Goal: Task Accomplishment & Management: Use online tool/utility

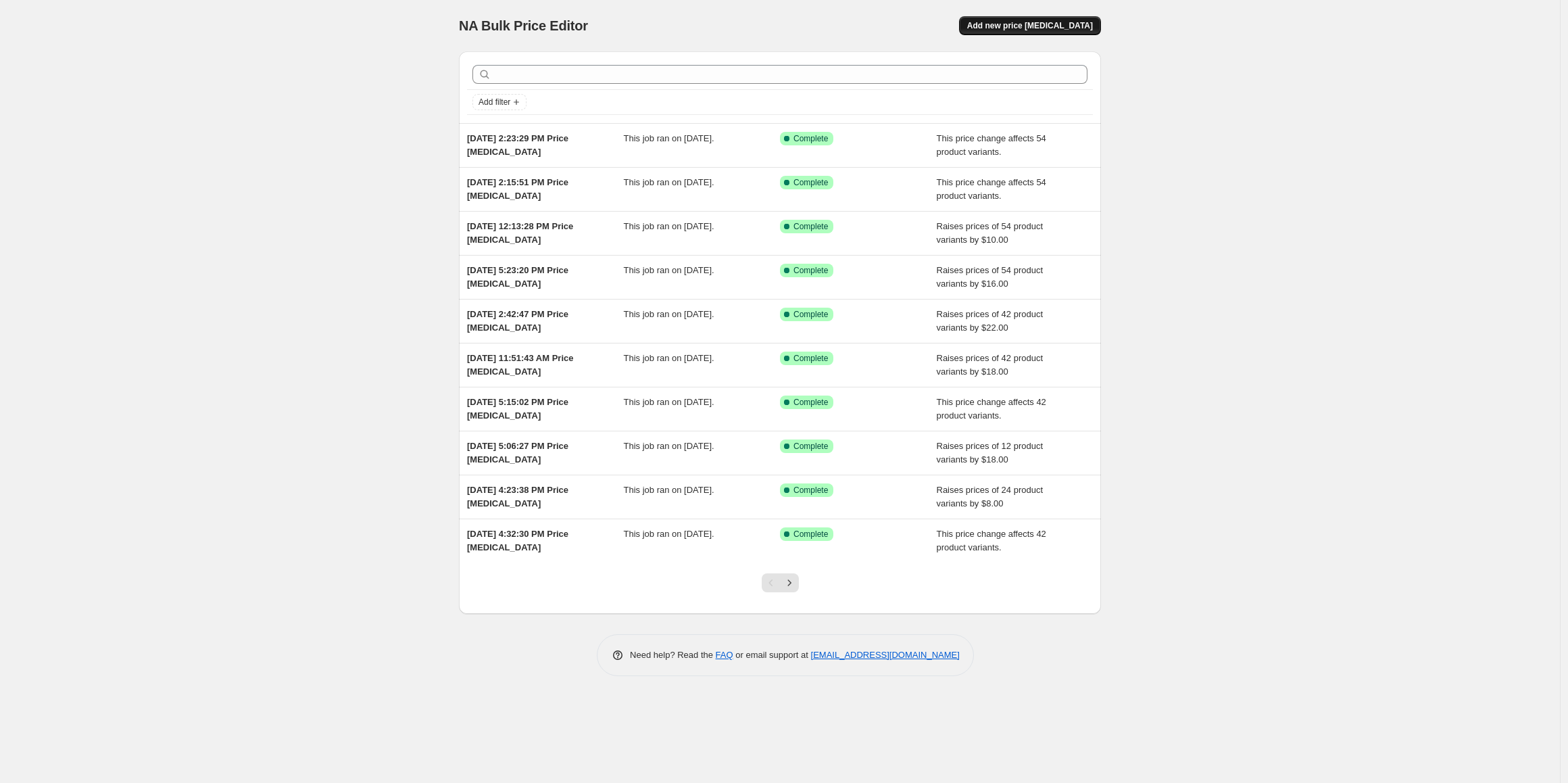
click at [1048, 24] on span "Add new price [MEDICAL_DATA]" at bounding box center [1030, 26] width 125 height 11
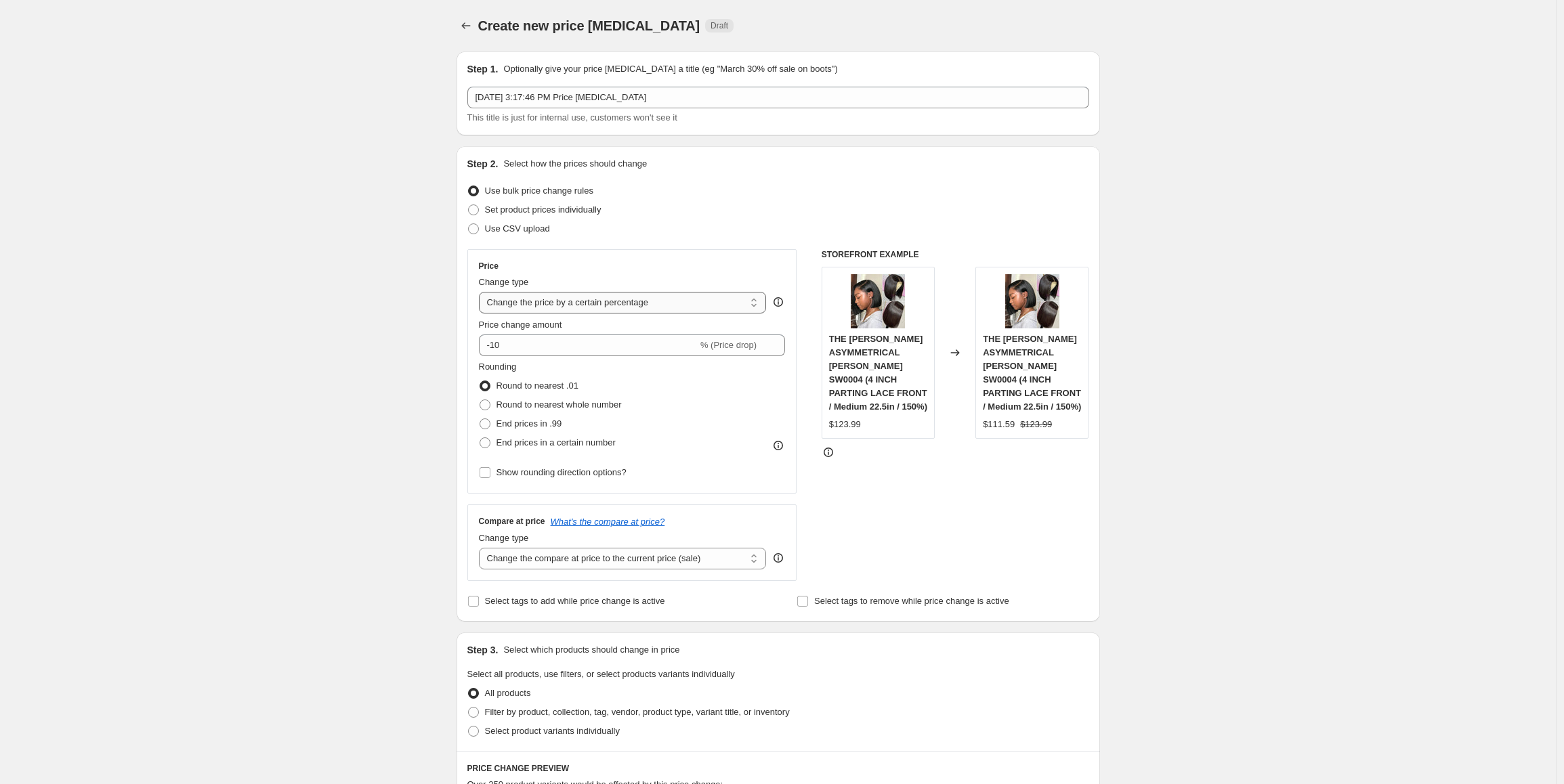
click at [540, 303] on select "Change the price to a certain amount Change the price by a certain amount Chang…" at bounding box center [623, 302] width 288 height 22
select select "no_change"
click at [482, 292] on select "Change the price to a certain amount Change the price by a certain amount Chang…" at bounding box center [623, 302] width 288 height 22
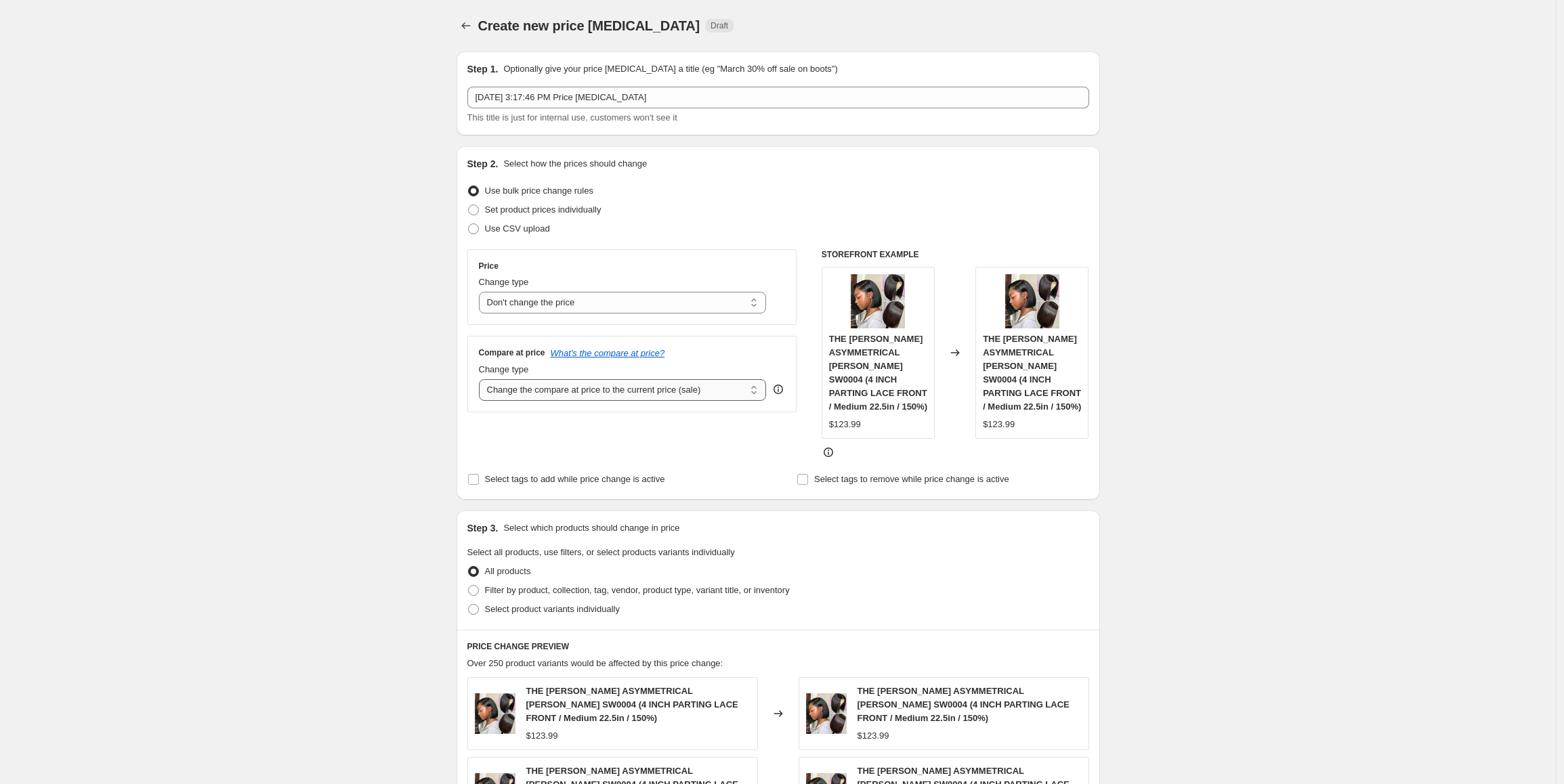
click at [550, 390] on select "Change the compare at price to the current price (sale) Change the compare at p…" at bounding box center [623, 390] width 288 height 22
select select "pp"
click at [482, 379] on select "Change the compare at price to the current price (sale) Change the compare at p…" at bounding box center [623, 390] width 288 height 22
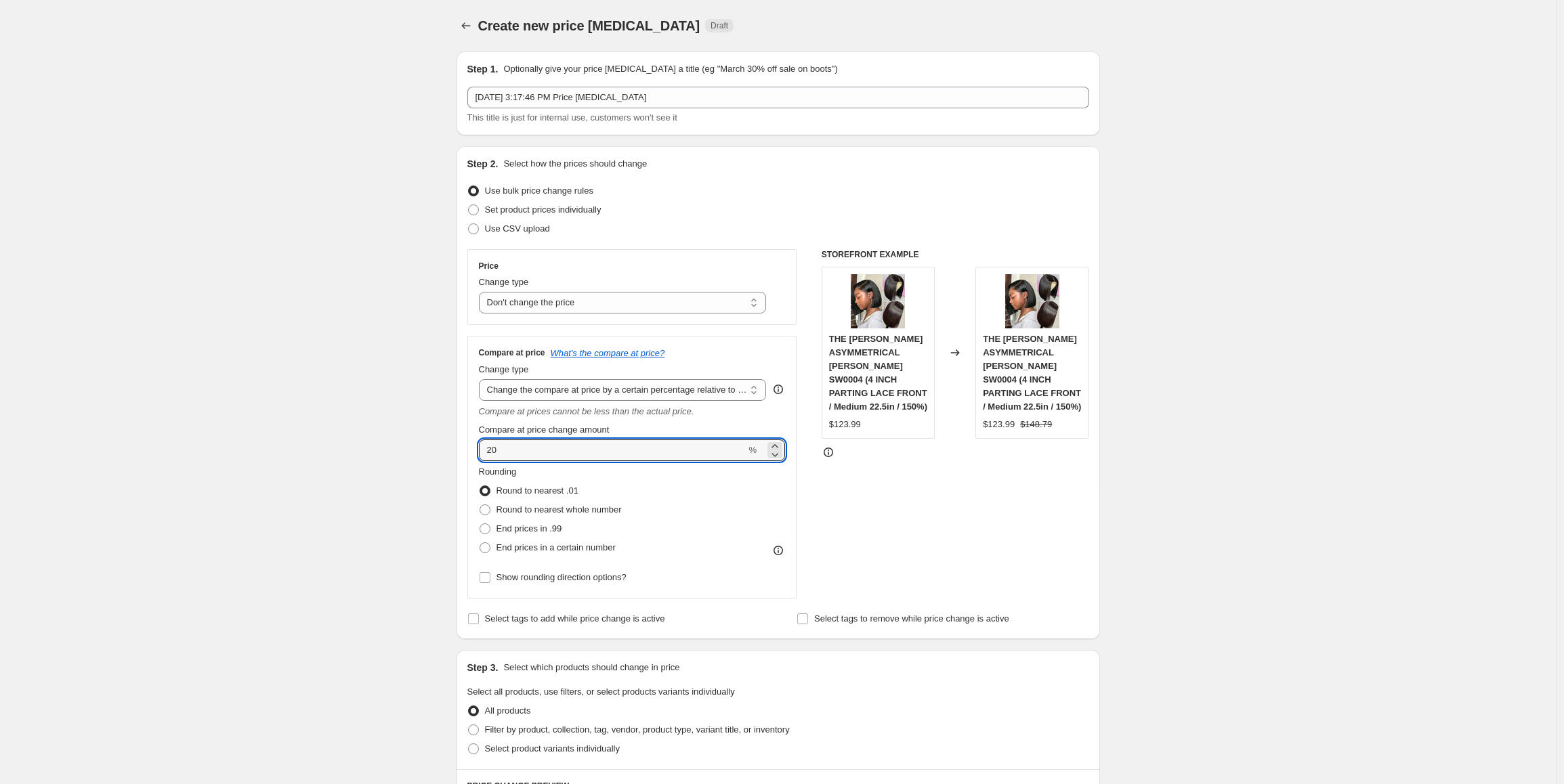
drag, startPoint x: 513, startPoint y: 454, endPoint x: 476, endPoint y: 454, distance: 37.0
click at [476, 454] on div "Compare at price What's the compare at price? Change type Change the compare at…" at bounding box center [633, 466] width 330 height 263
type input "39"
click at [515, 520] on label "End prices in .99" at bounding box center [520, 528] width 83 height 19
click at [480, 523] on input "End prices in .99" at bounding box center [479, 523] width 1 height 1
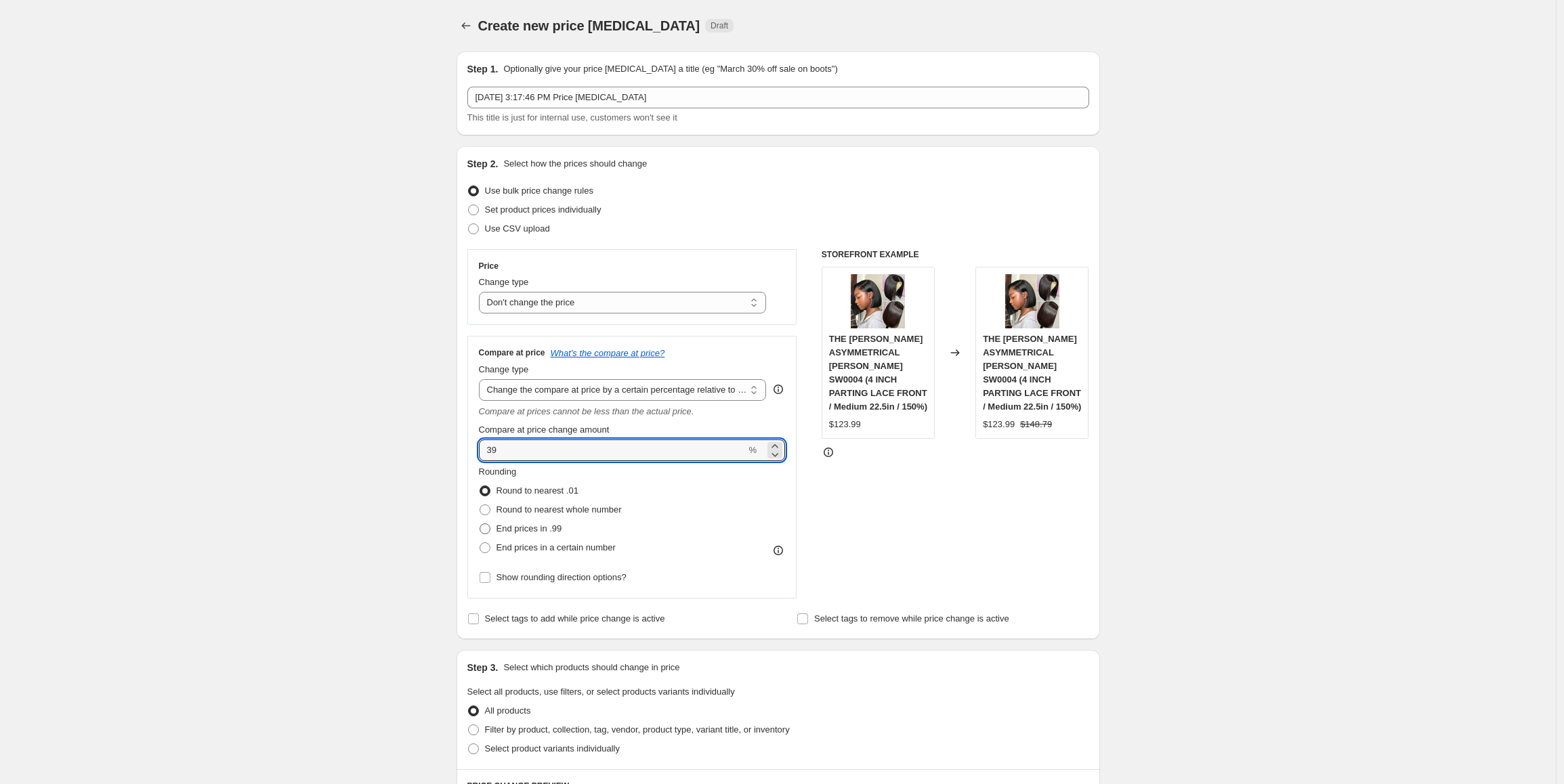
radio input "true"
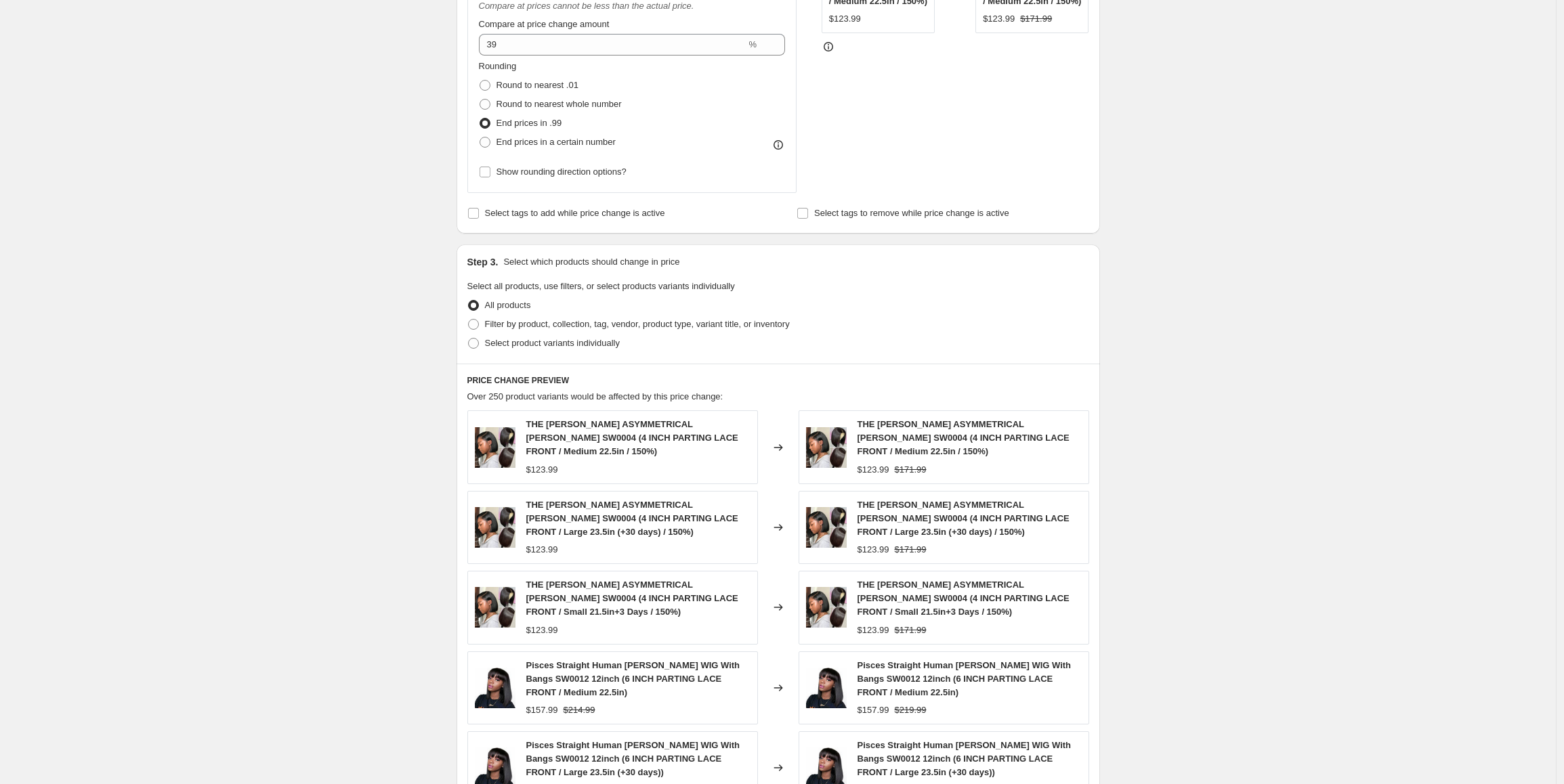
scroll to position [542, 0]
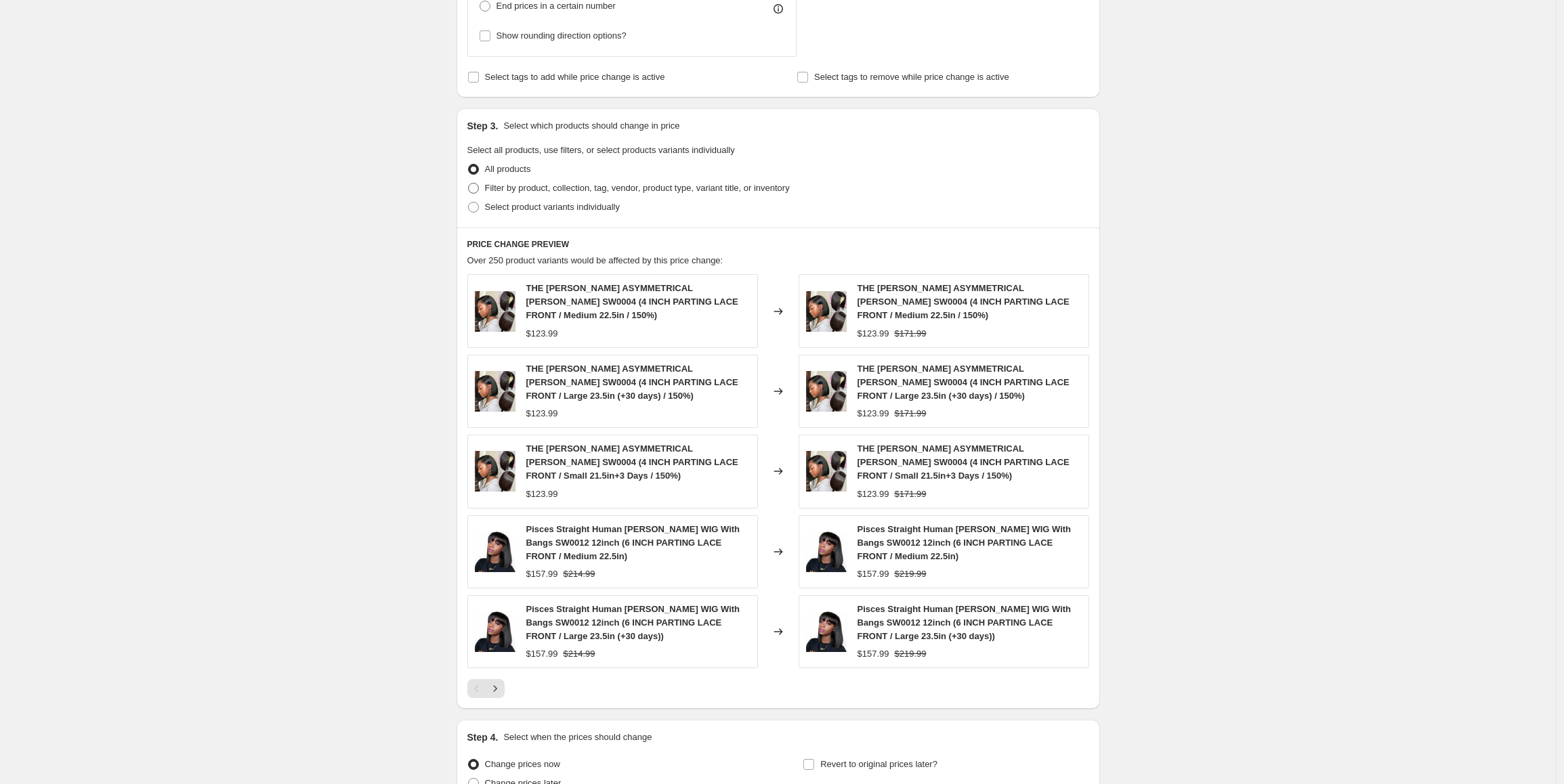
click at [660, 192] on span "Filter by product, collection, tag, vendor, product type, variant title, or inv…" at bounding box center [637, 187] width 305 height 10
click at [468, 184] on input "Filter by product, collection, tag, vendor, product type, variant title, or inv…" at bounding box center [468, 183] width 1 height 1
radio input "true"
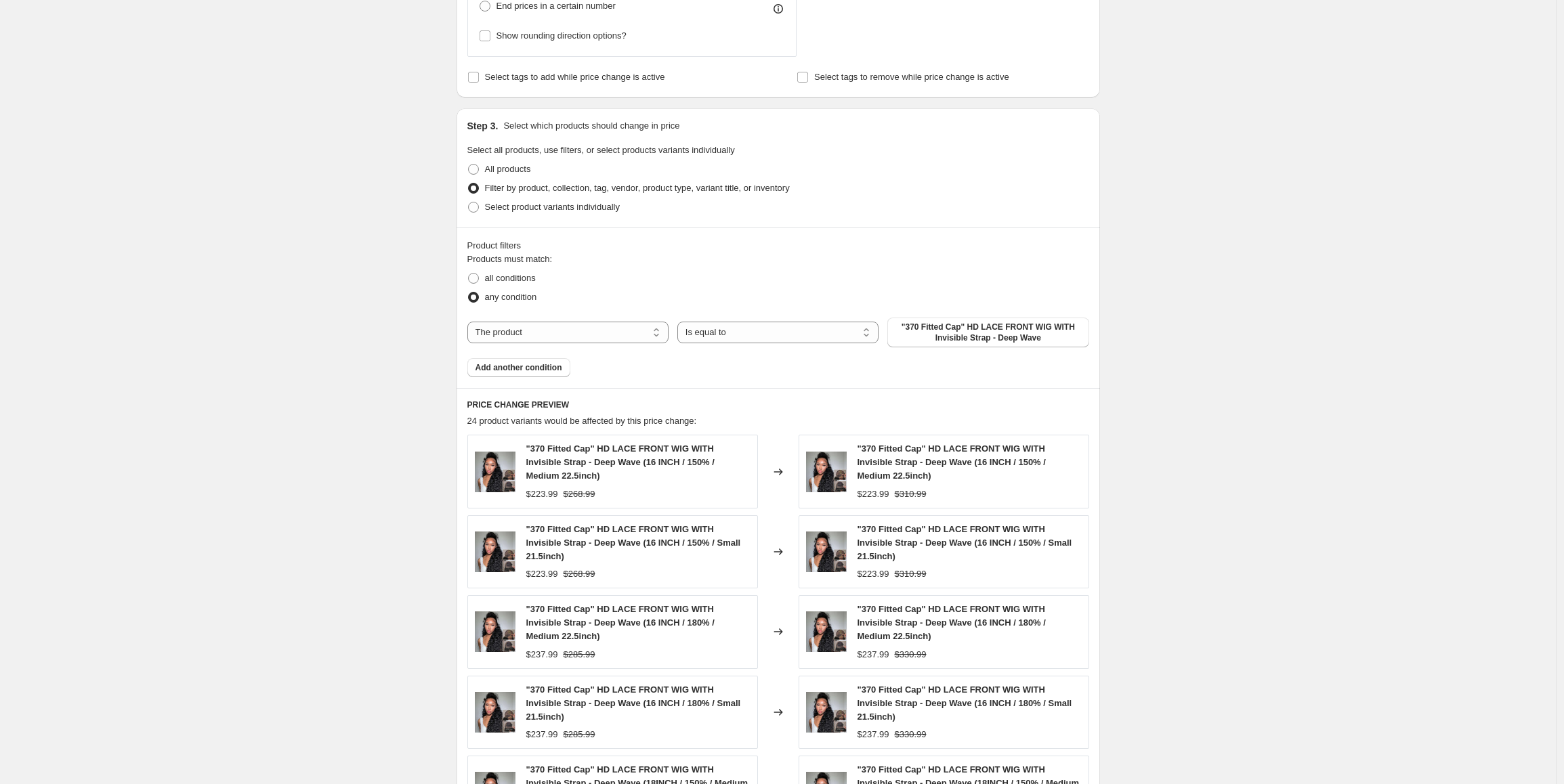
click at [951, 335] on span ""370 Fitted Cap" HD LACE FRONT WIG WITH Invisible Strap - Deep Wave" at bounding box center [988, 333] width 185 height 22
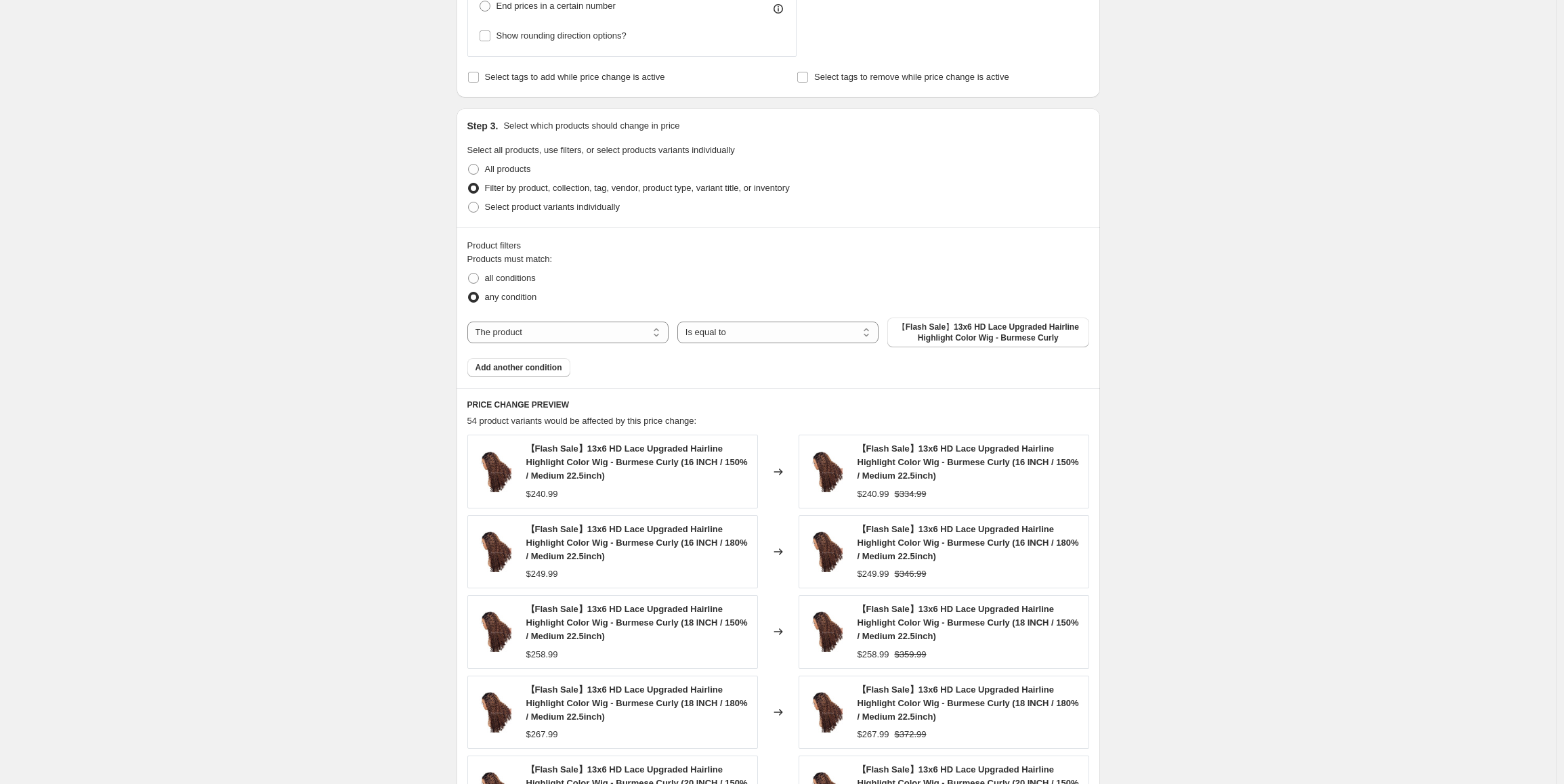
click at [1346, 535] on div "Create new price change job. This page is ready Create new price change job Dra…" at bounding box center [778, 268] width 1556 height 1621
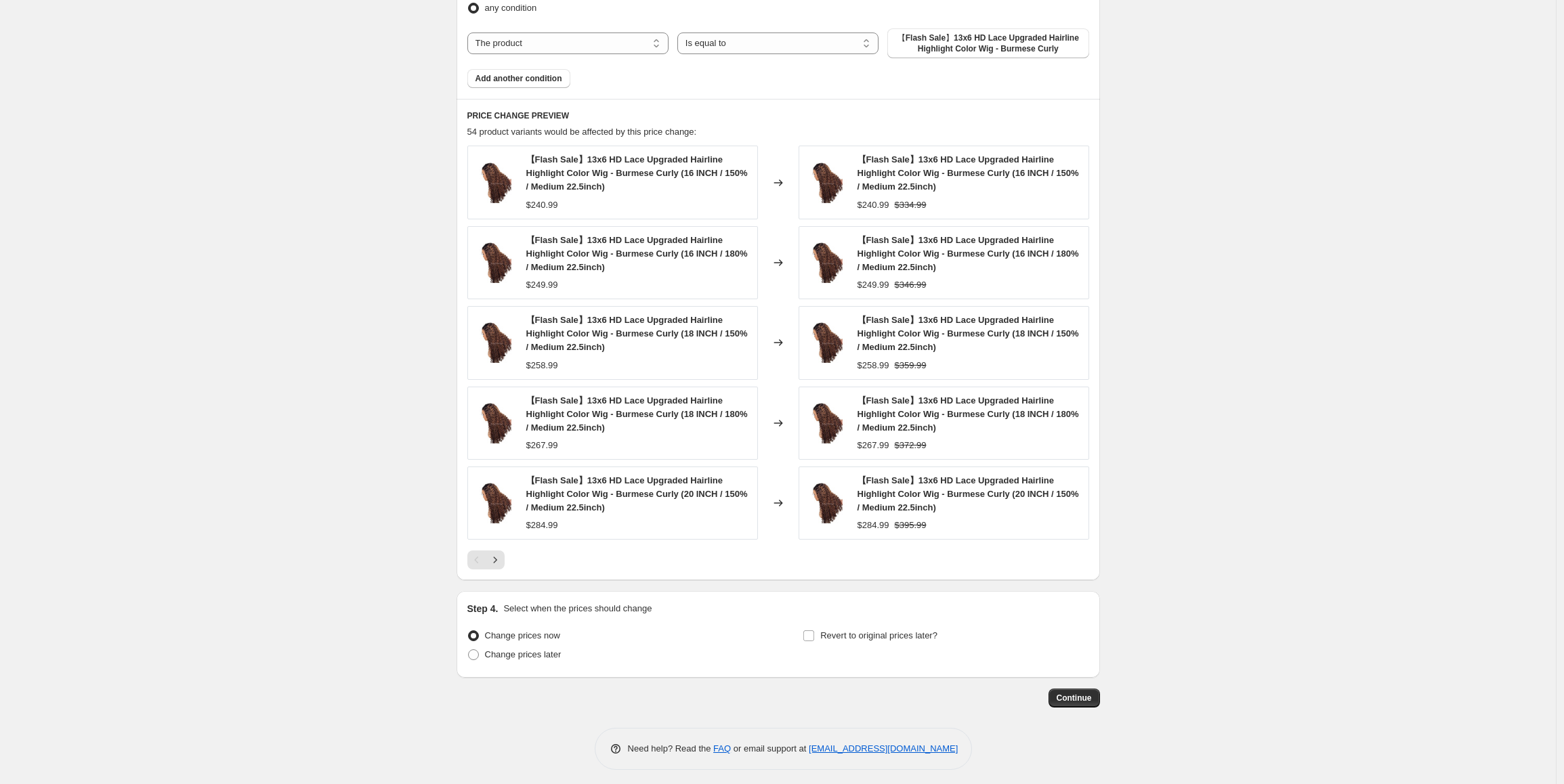
scroll to position [837, 0]
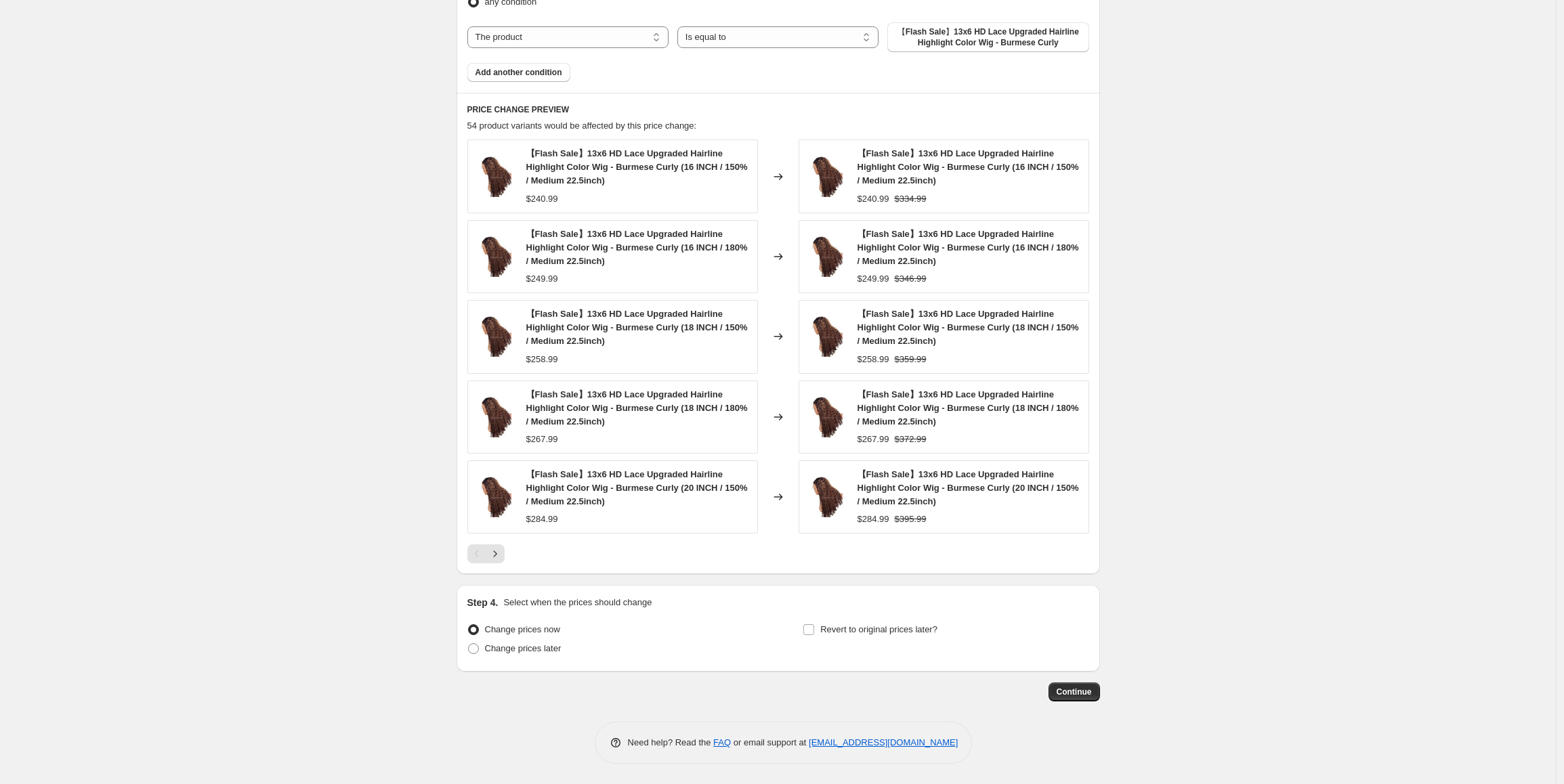
click at [1082, 691] on span "Continue" at bounding box center [1073, 692] width 35 height 11
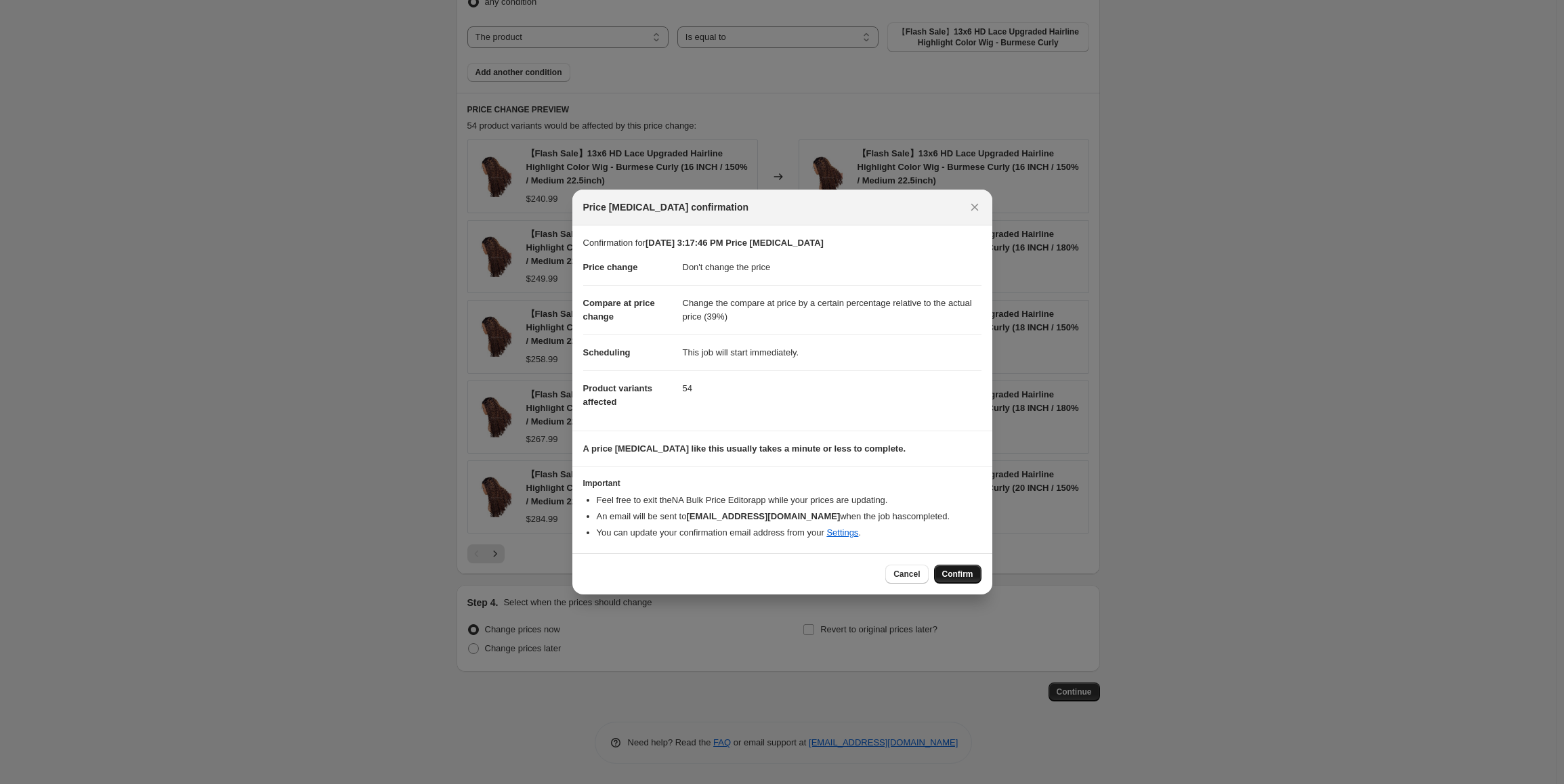
click at [964, 575] on span "Confirm" at bounding box center [957, 574] width 31 height 11
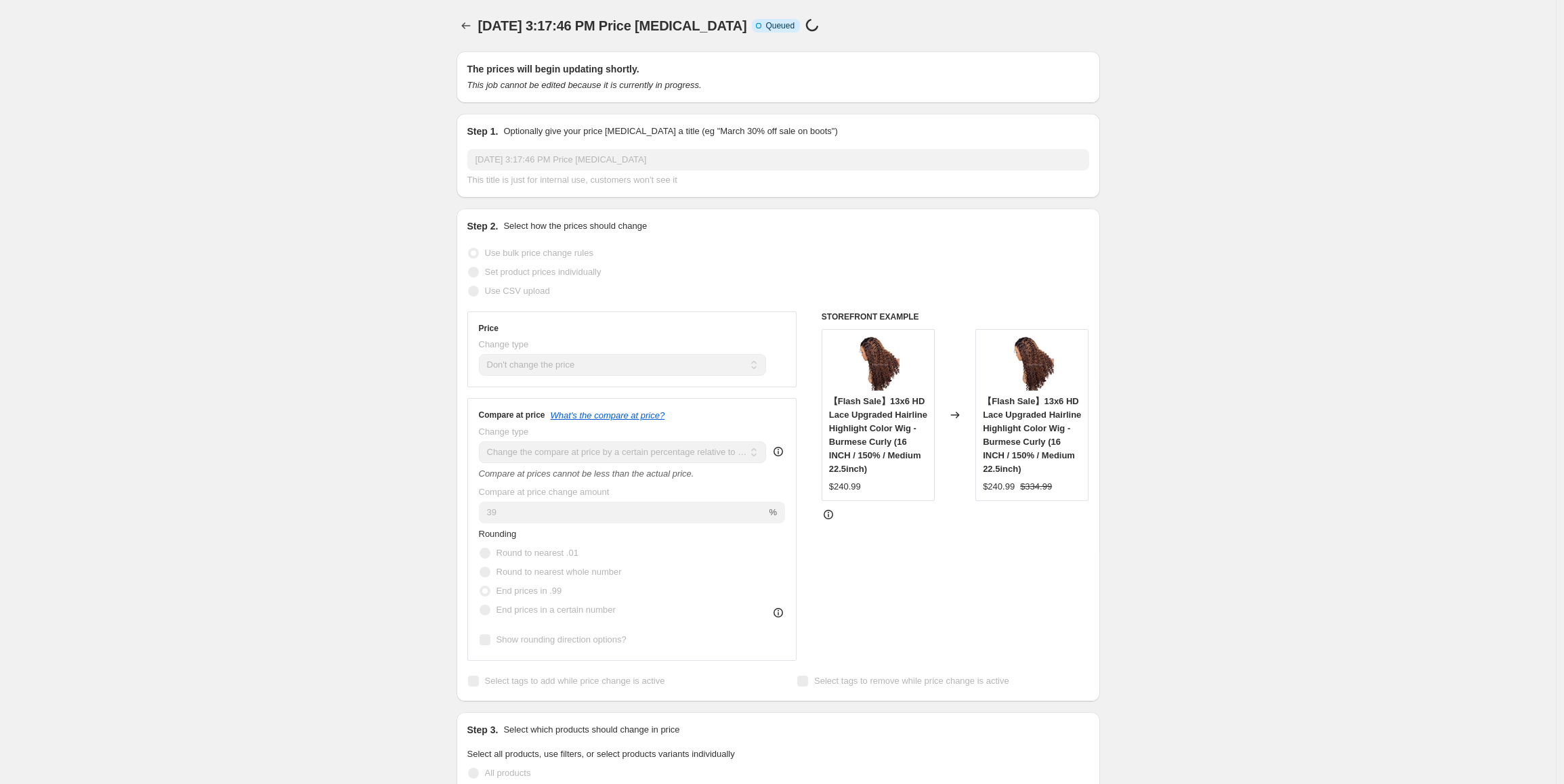
scroll to position [837, 0]
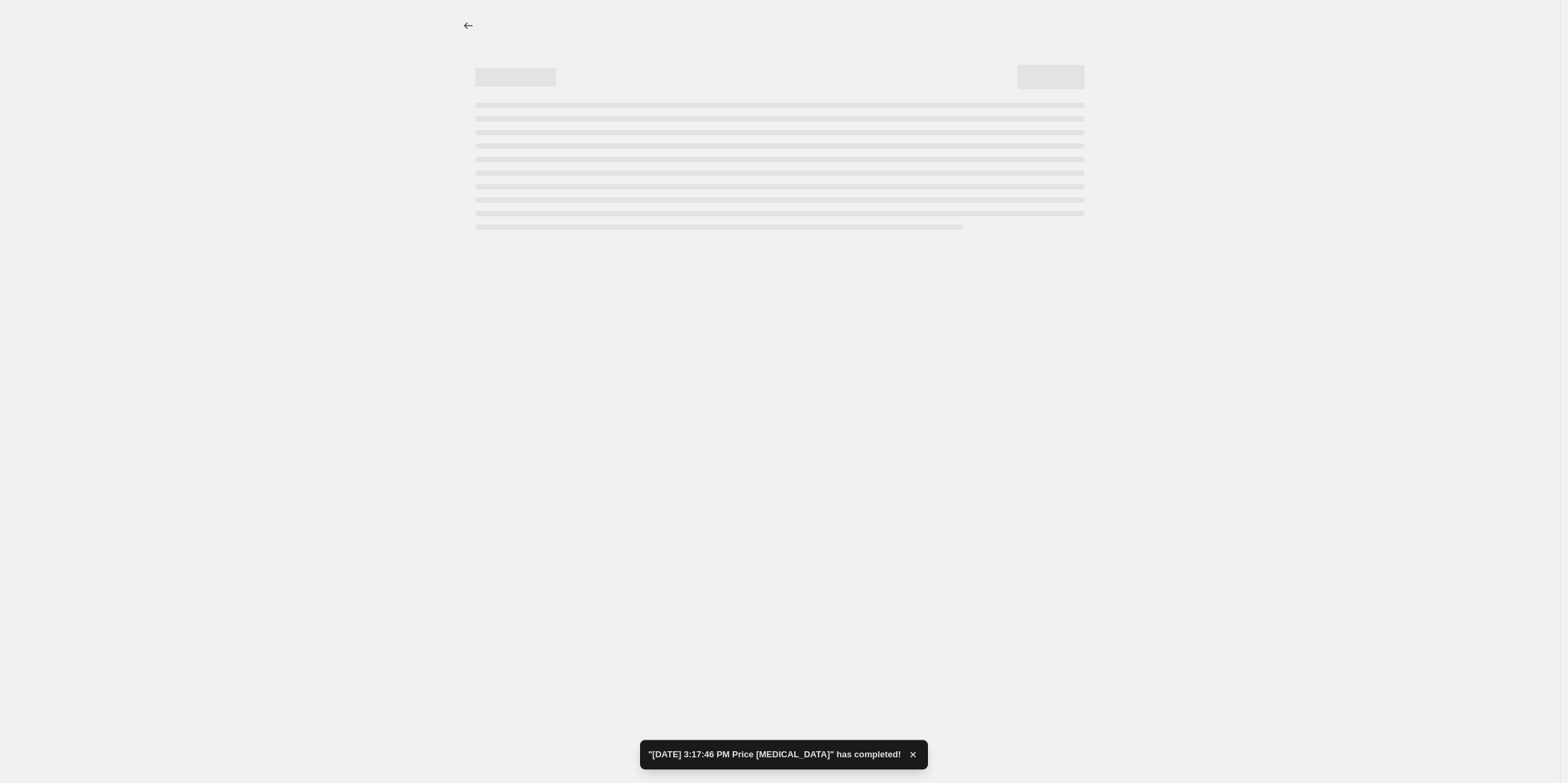
select select "no_change"
select select "pp"
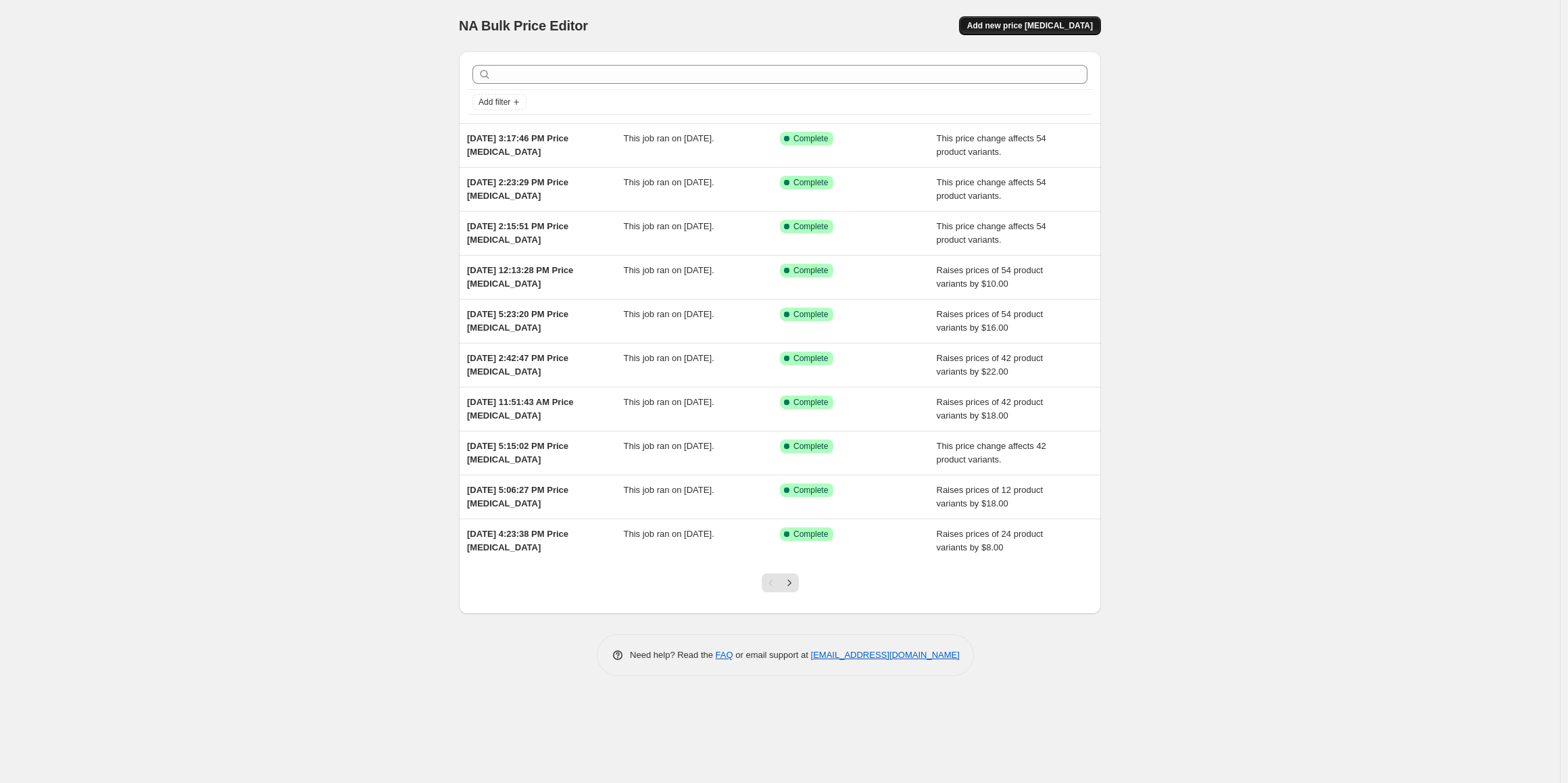
click at [1027, 25] on span "Add new price [MEDICAL_DATA]" at bounding box center [1030, 26] width 125 height 11
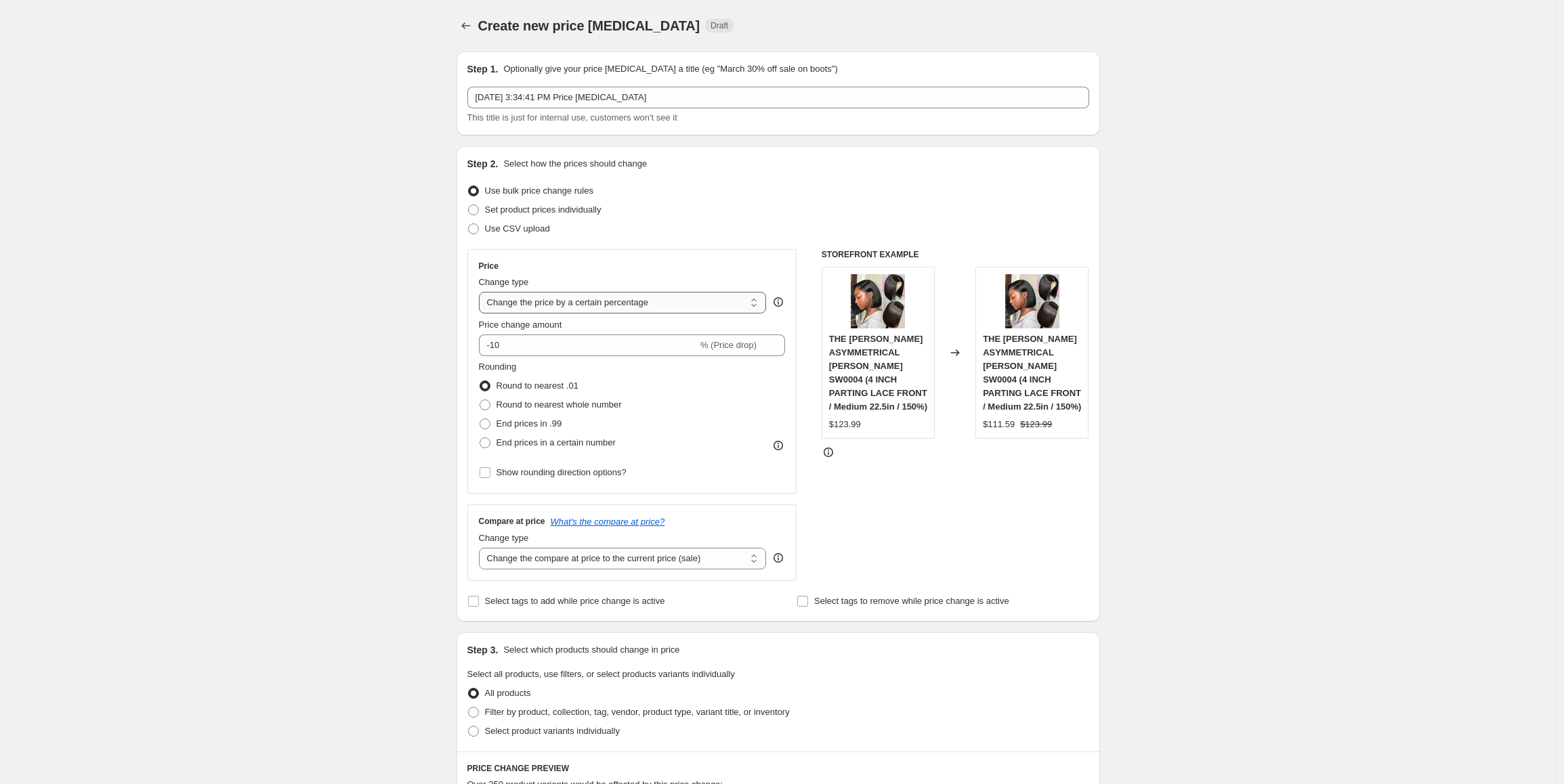
click at [595, 303] on select "Change the price to a certain amount Change the price by a certain amount Chang…" at bounding box center [623, 302] width 288 height 22
select select "by"
click at [482, 292] on select "Change the price to a certain amount Change the price by a certain amount Chang…" at bounding box center [623, 302] width 288 height 22
drag, startPoint x: 546, startPoint y: 346, endPoint x: 492, endPoint y: 346, distance: 54.0
click at [492, 346] on div "$ -10.00 (Price drop)" at bounding box center [633, 345] width 307 height 22
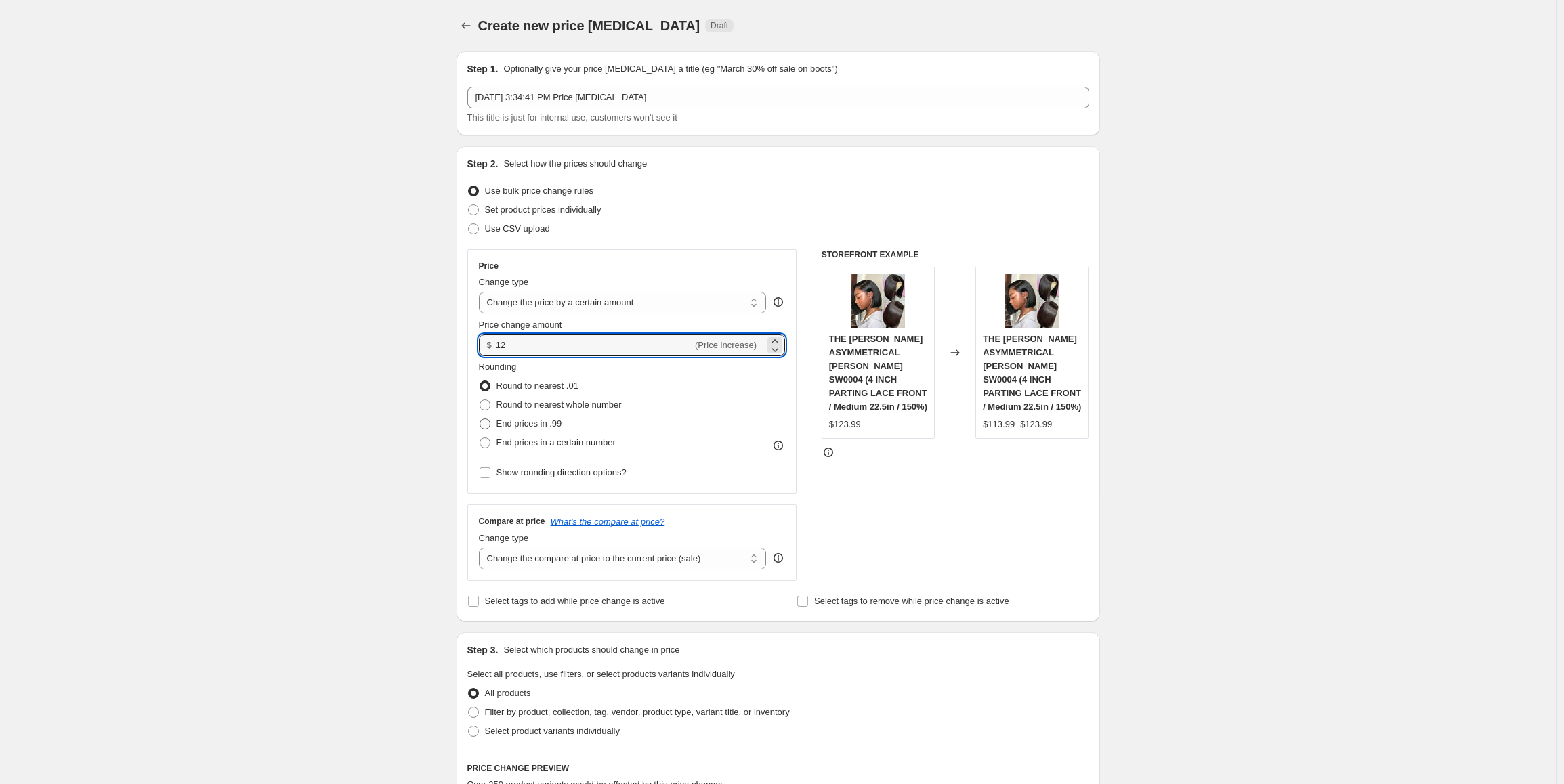
type input "12.00"
click at [522, 423] on span "End prices in .99" at bounding box center [529, 422] width 66 height 10
click at [480, 419] on input "End prices in .99" at bounding box center [479, 418] width 1 height 1
radio input "true"
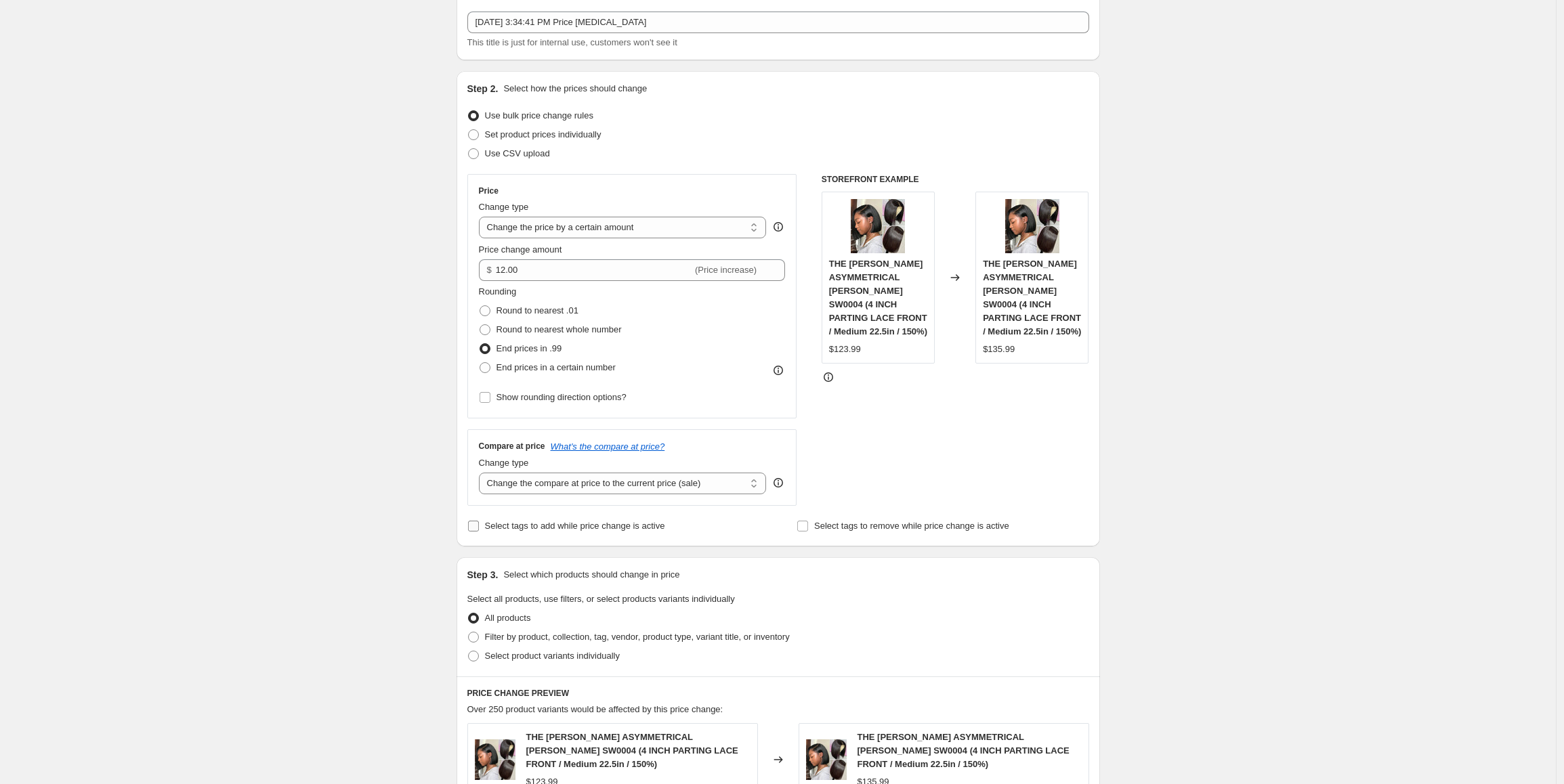
scroll to position [135, 0]
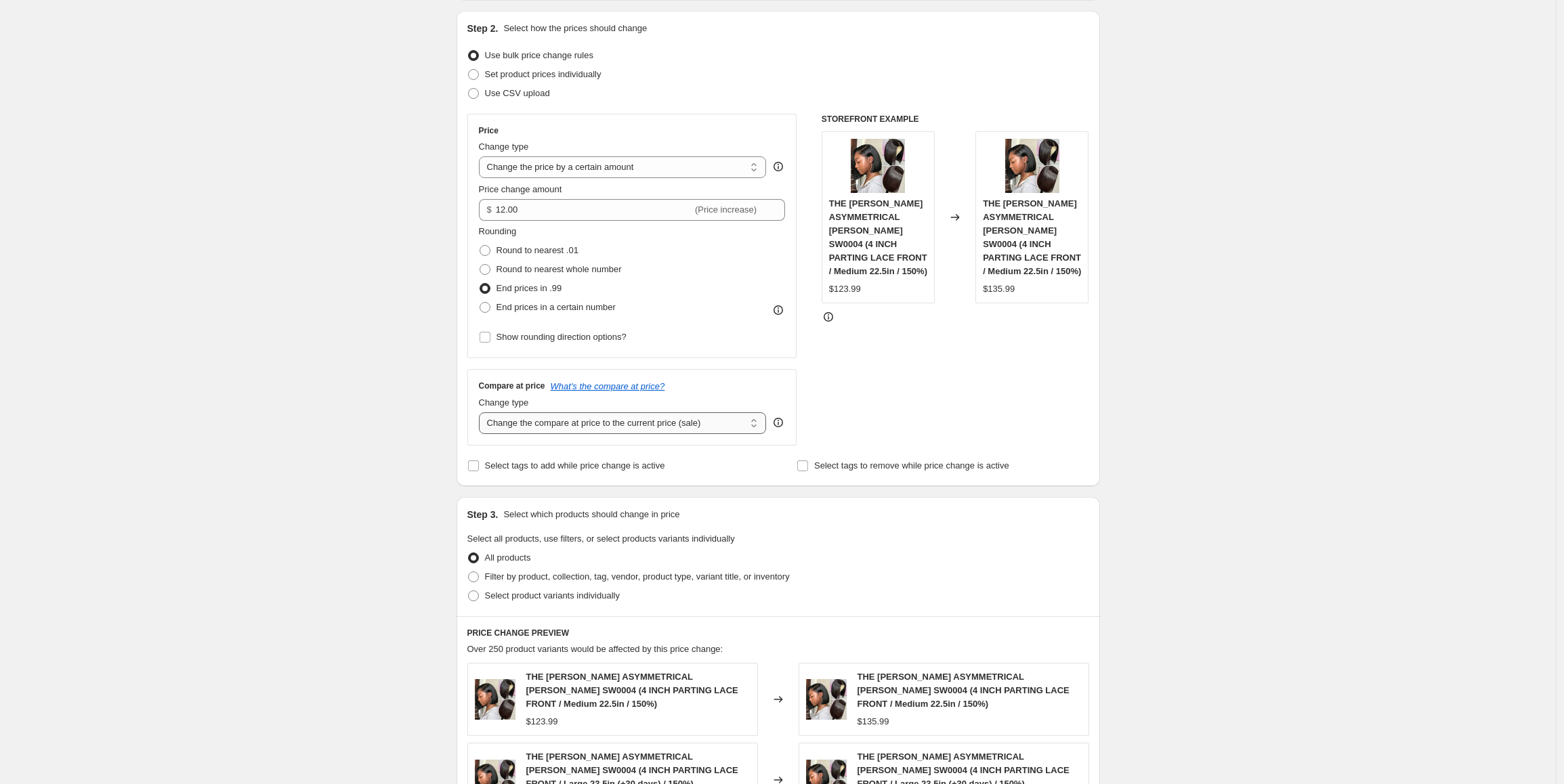
drag, startPoint x: 598, startPoint y: 427, endPoint x: 601, endPoint y: 433, distance: 6.7
click at [598, 427] on select "Change the compare at price to the current price (sale) Change the compare at p…" at bounding box center [623, 423] width 288 height 22
select select "by"
click at [482, 413] on select "Change the compare at price to the current price (sale) Change the compare at p…" at bounding box center [623, 423] width 288 height 22
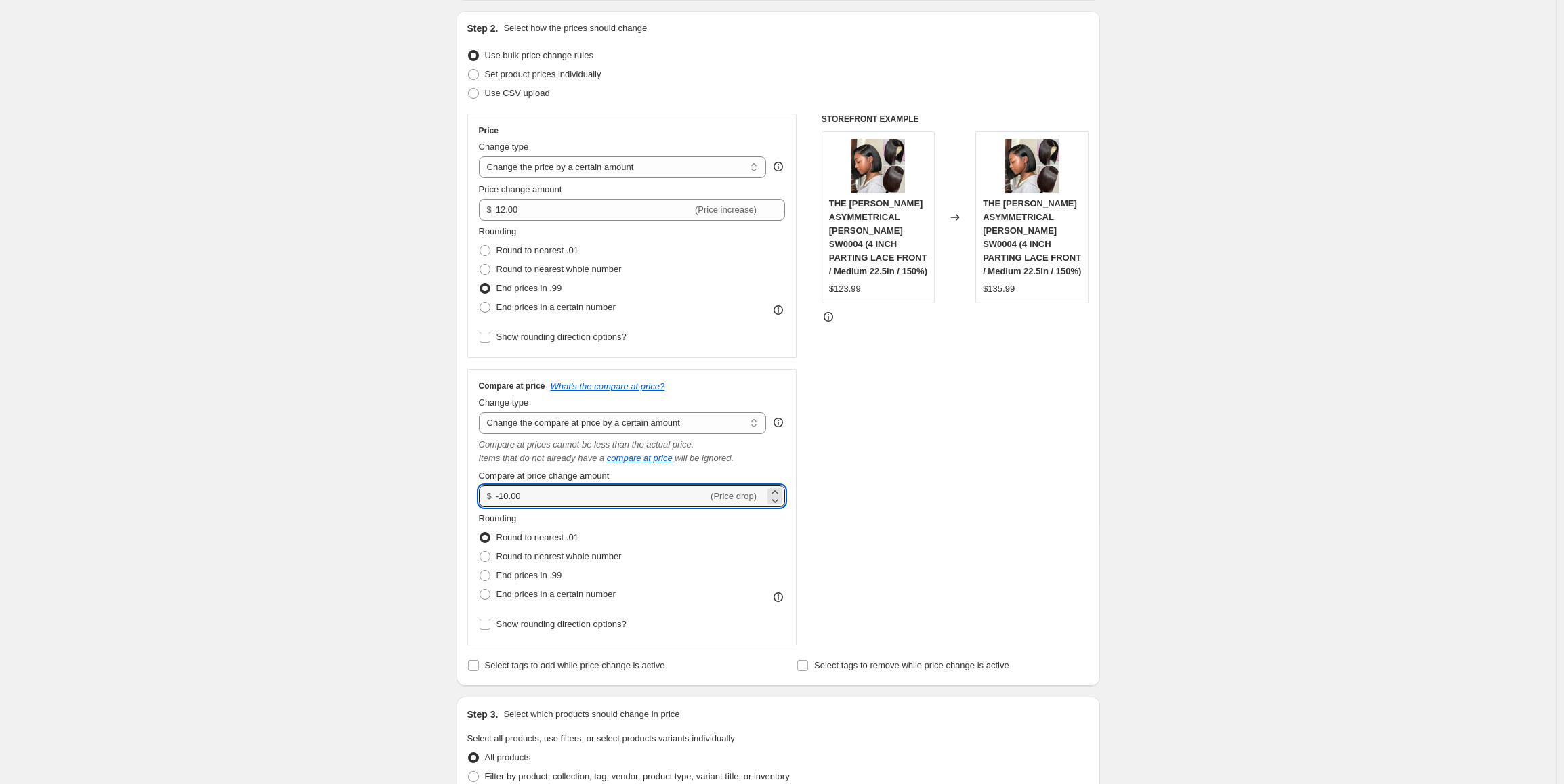
drag, startPoint x: 536, startPoint y: 499, endPoint x: 493, endPoint y: 499, distance: 43.0
click at [493, 499] on div "$ -10.00 (Price drop)" at bounding box center [633, 496] width 307 height 22
type input "1"
type input "20.00"
click at [562, 576] on span "End prices in .99" at bounding box center [529, 575] width 66 height 10
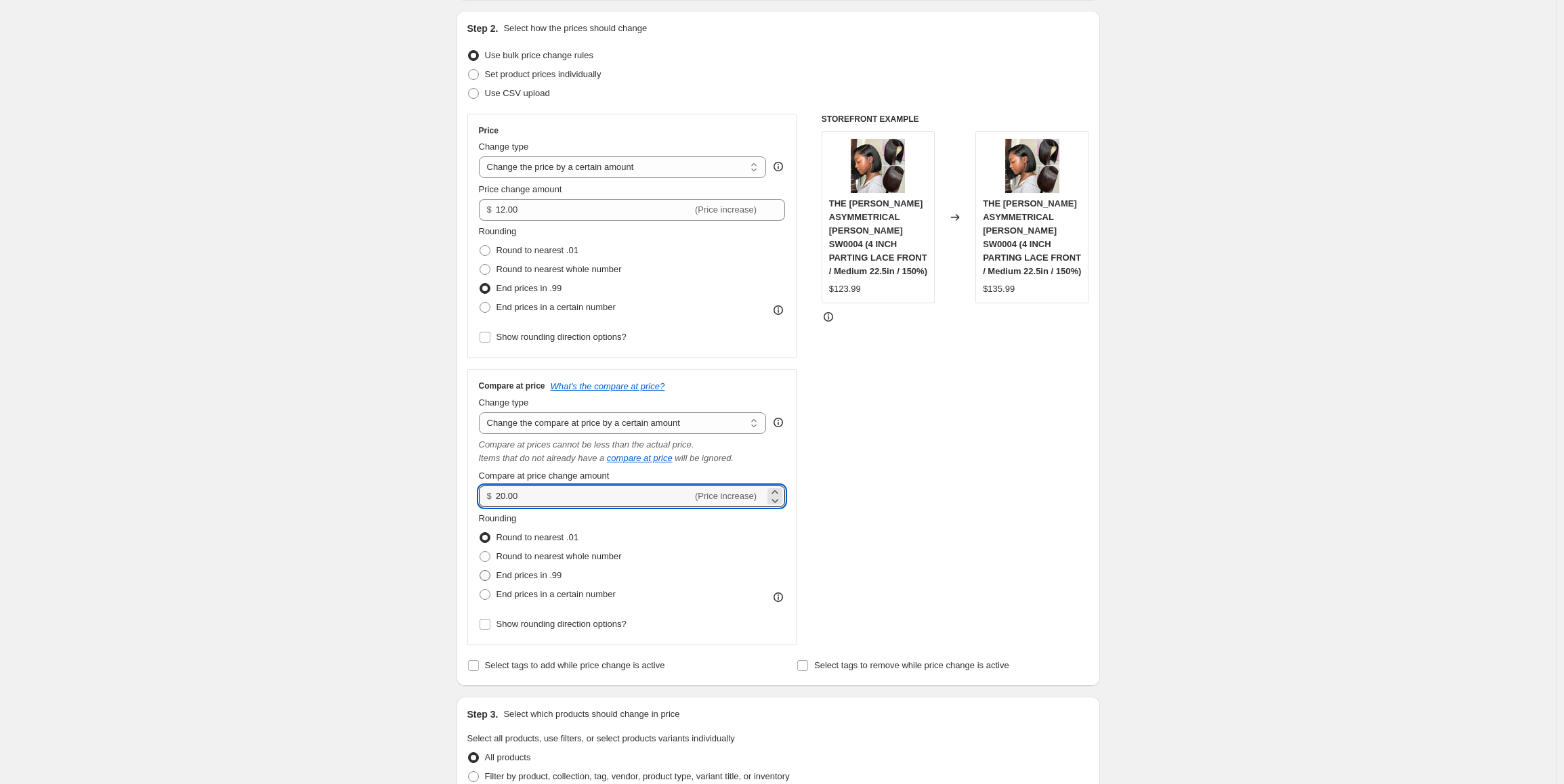
click at [480, 571] on input "End prices in .99" at bounding box center [479, 571] width 1 height 1
radio input "true"
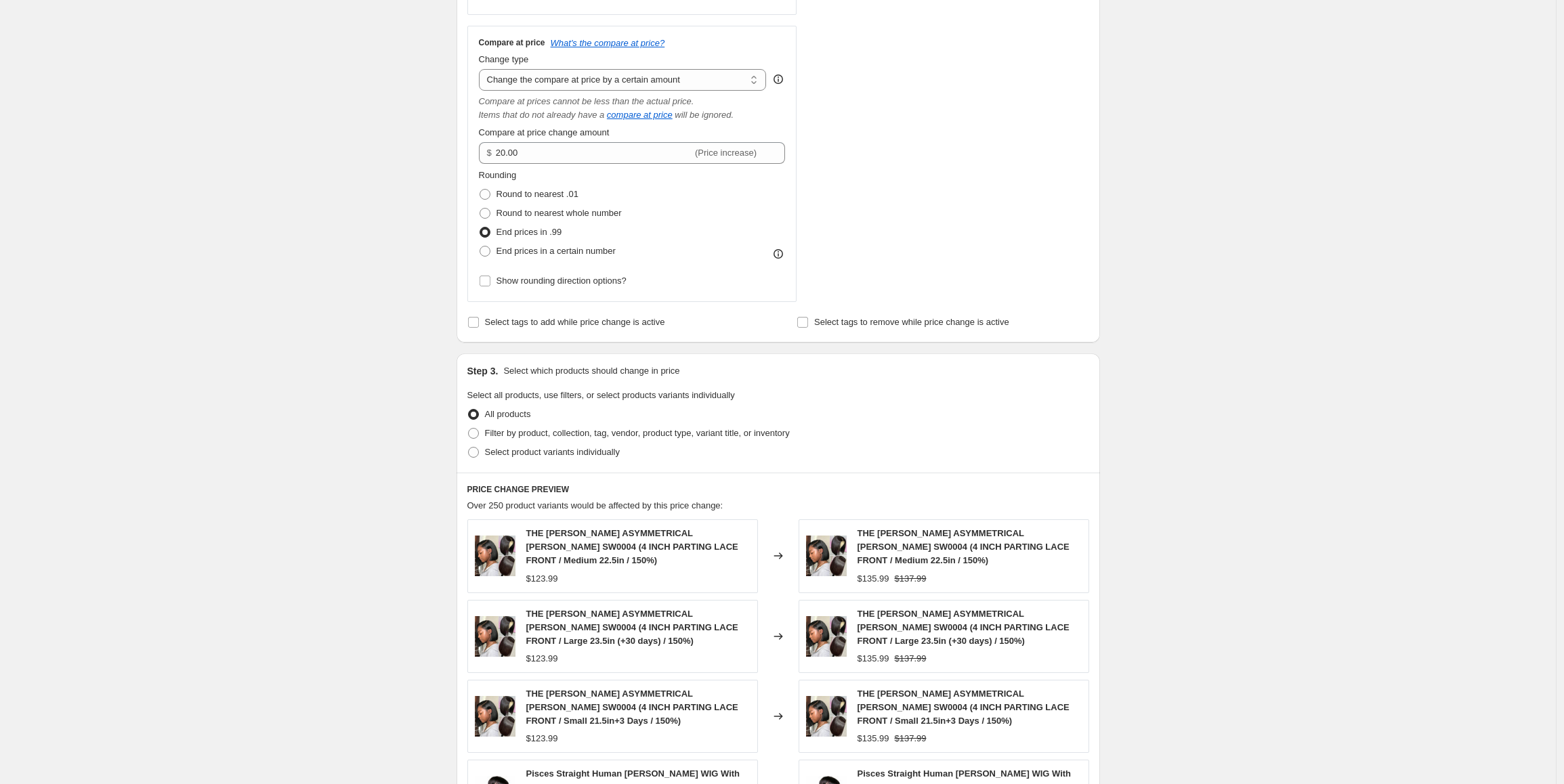
scroll to position [609, 0]
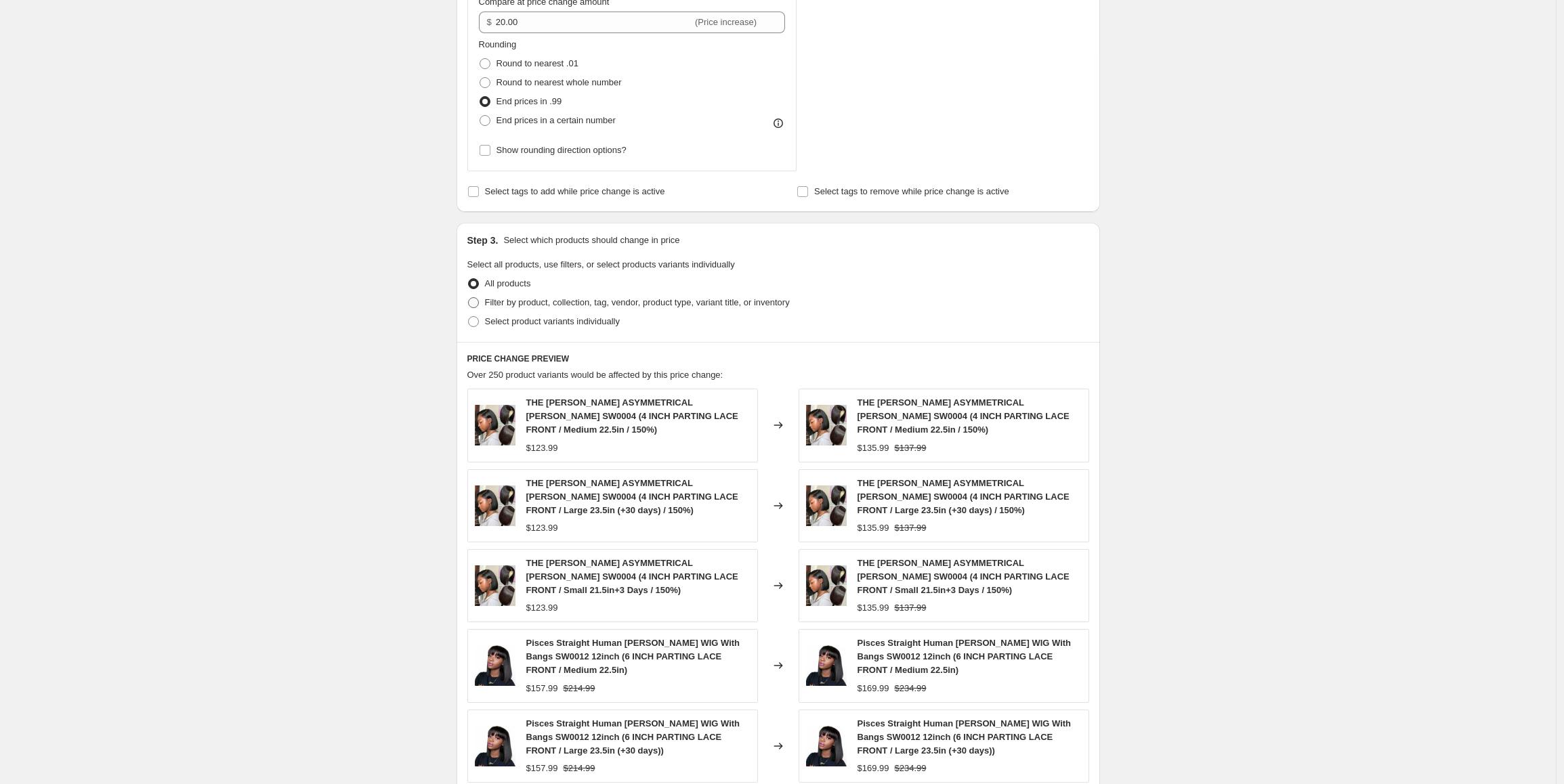
click at [708, 302] on span "Filter by product, collection, tag, vendor, product type, variant title, or inv…" at bounding box center [637, 301] width 305 height 10
click at [468, 298] on input "Filter by product, collection, tag, vendor, product type, variant title, or inv…" at bounding box center [468, 297] width 1 height 1
radio input "true"
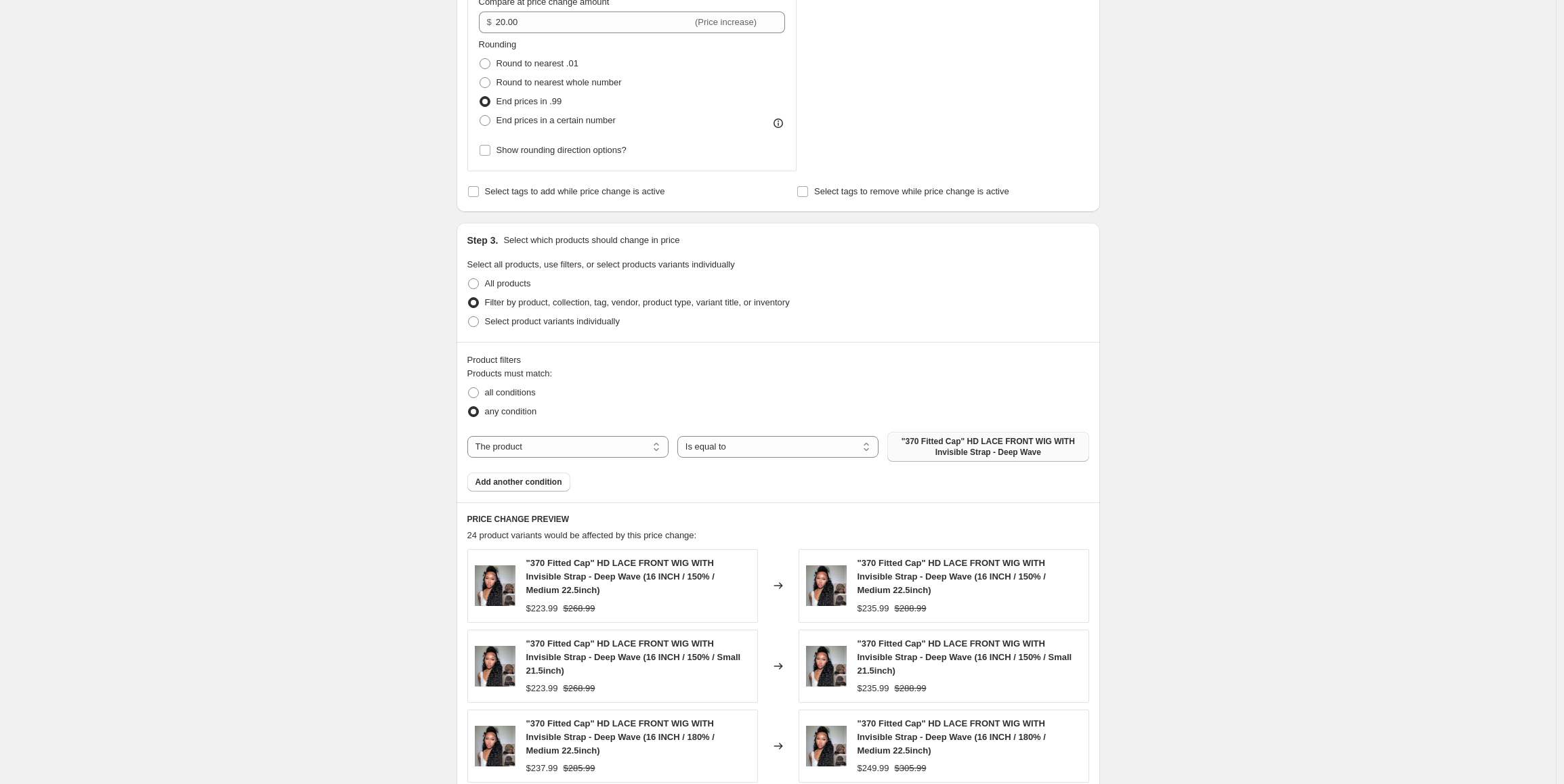
click at [954, 447] on span ""370 Fitted Cap" HD LACE FRONT WIG WITH Invisible Strap - Deep Wave" at bounding box center [988, 447] width 185 height 22
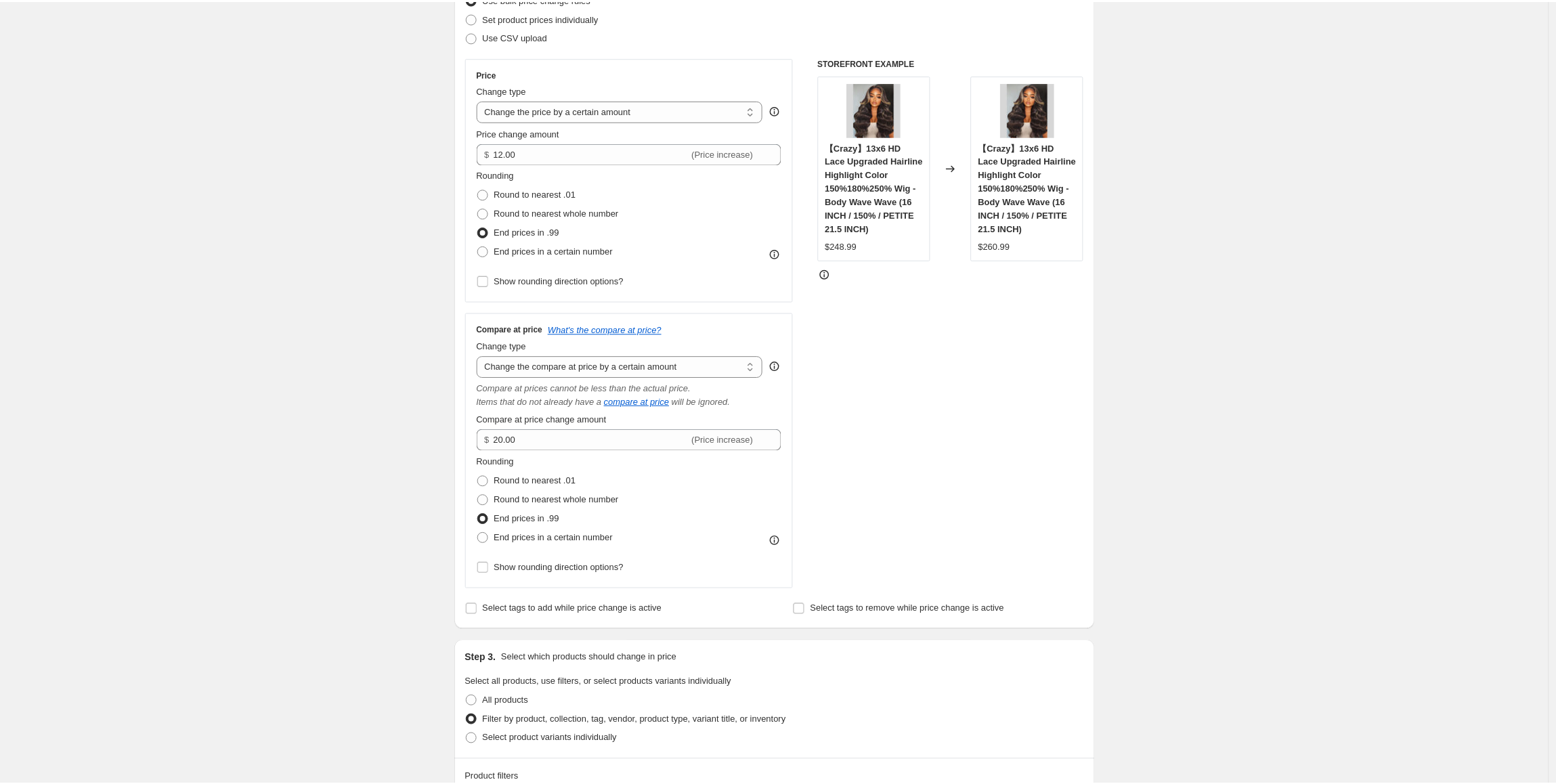
scroll to position [67, 0]
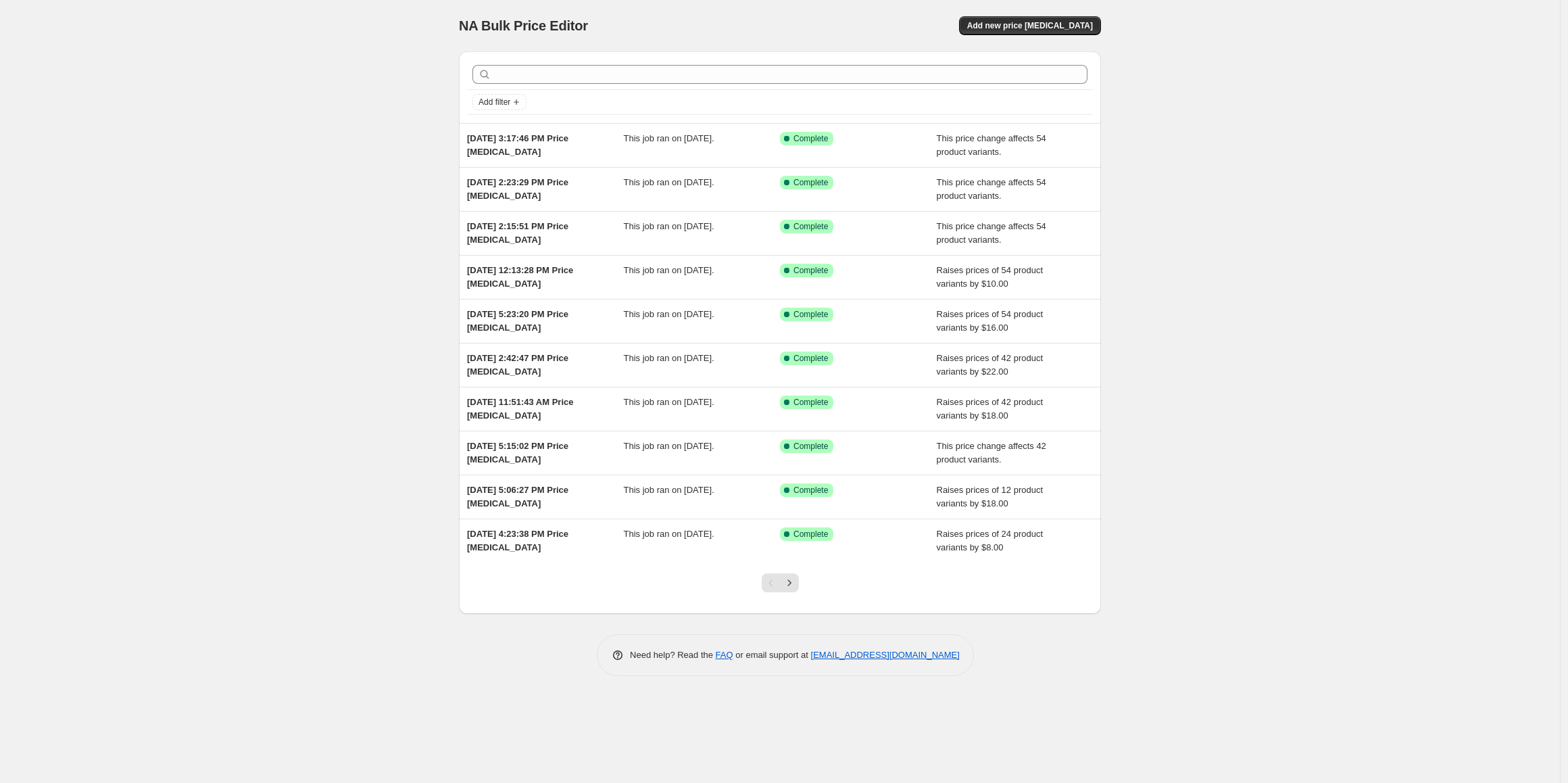
click at [262, 245] on div "NA Bulk Price Editor. This page is ready NA Bulk Price Editor Add new price cha…" at bounding box center [780, 392] width 1560 height 783
click at [1019, 30] on span "Add new price [MEDICAL_DATA]" at bounding box center [1030, 26] width 125 height 11
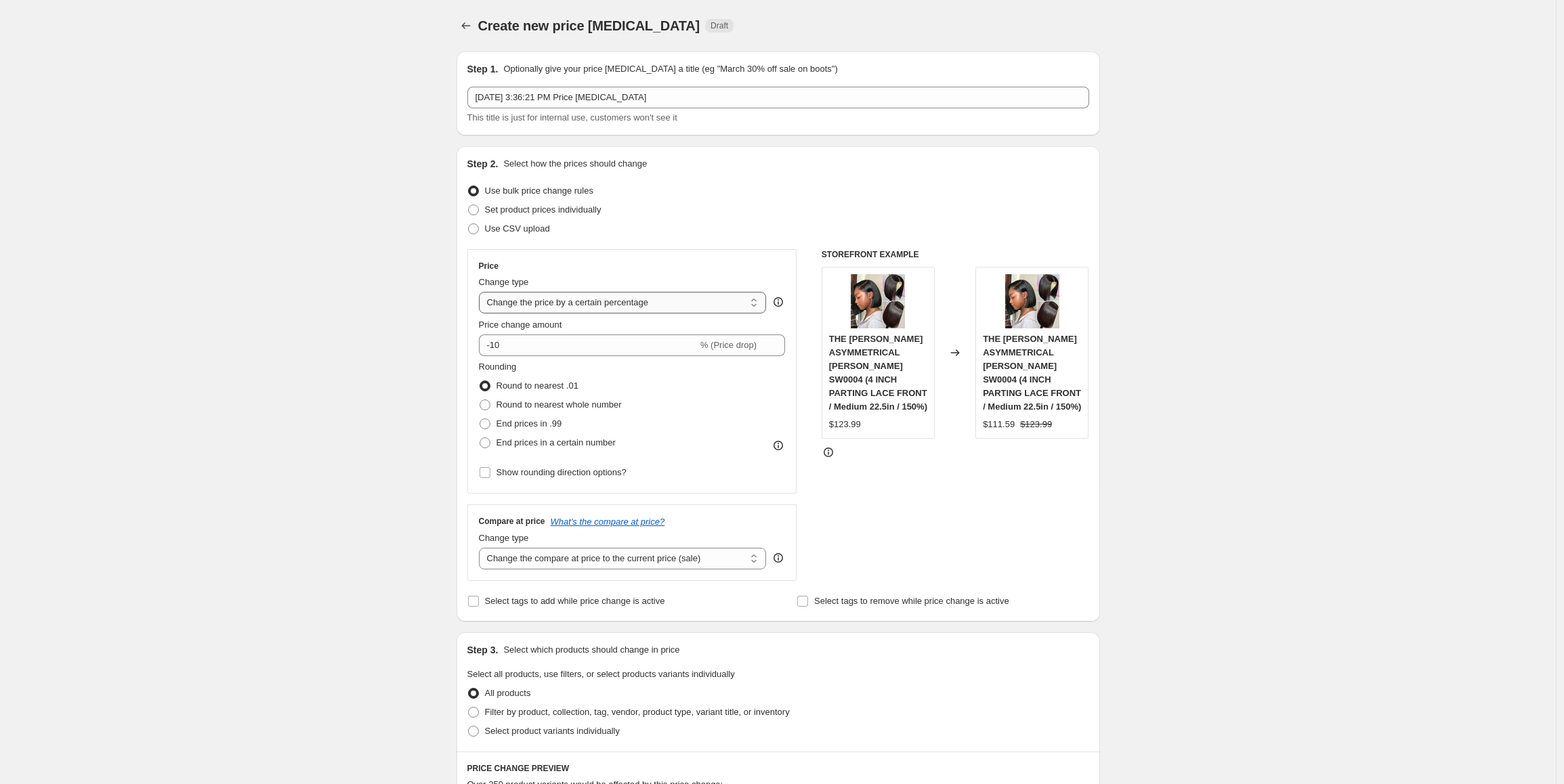
click at [555, 303] on select "Change the price to a certain amount Change the price by a certain amount Chang…" at bounding box center [623, 302] width 288 height 22
select select "no_change"
click at [482, 292] on select "Change the price to a certain amount Change the price by a certain amount Chang…" at bounding box center [623, 302] width 288 height 22
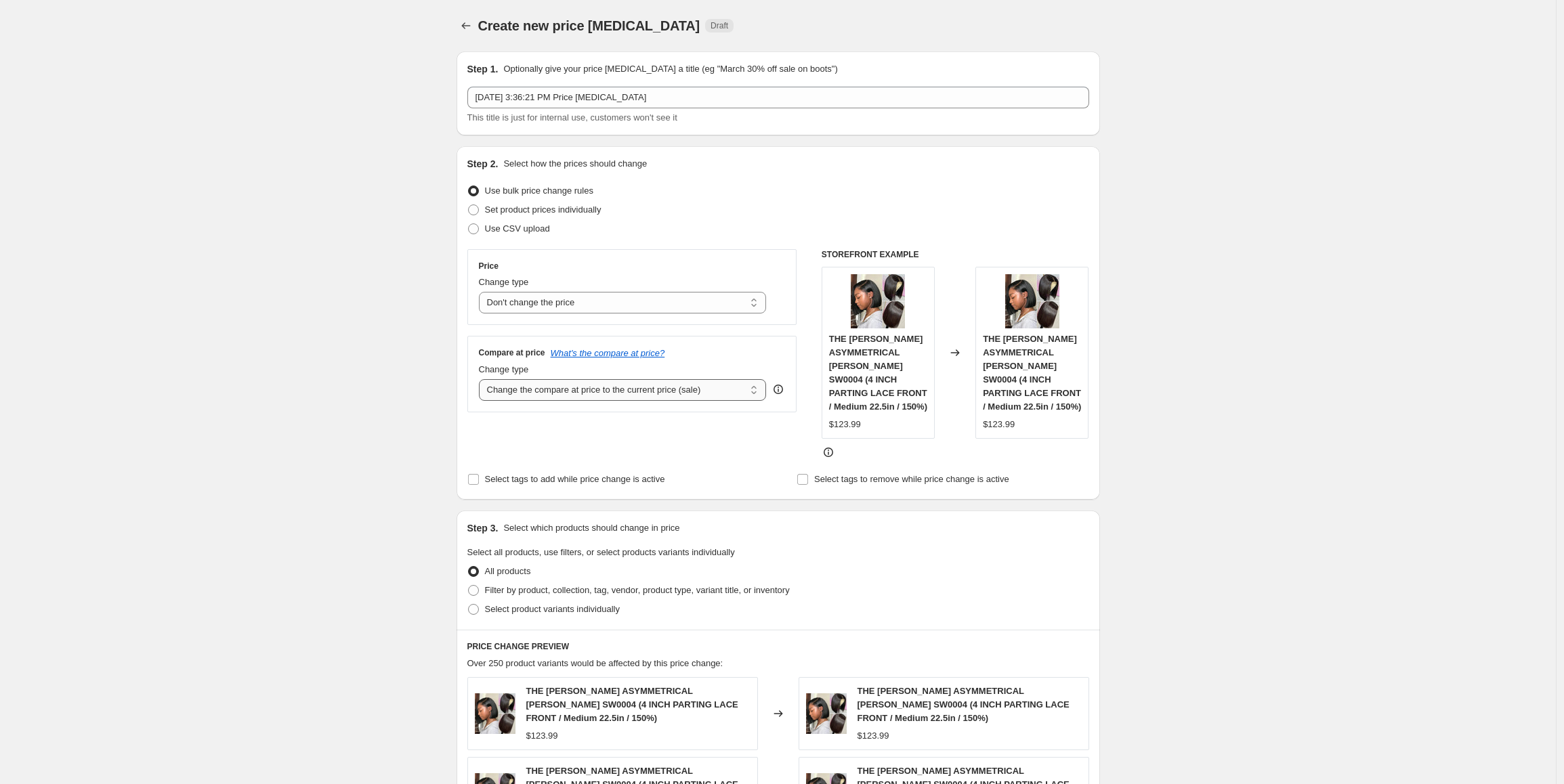
click at [564, 394] on select "Change the compare at price to the current price (sale) Change the compare at p…" at bounding box center [623, 390] width 288 height 22
click at [482, 379] on select "Change the compare at price to the current price (sale) Change the compare at p…" at bounding box center [623, 390] width 288 height 22
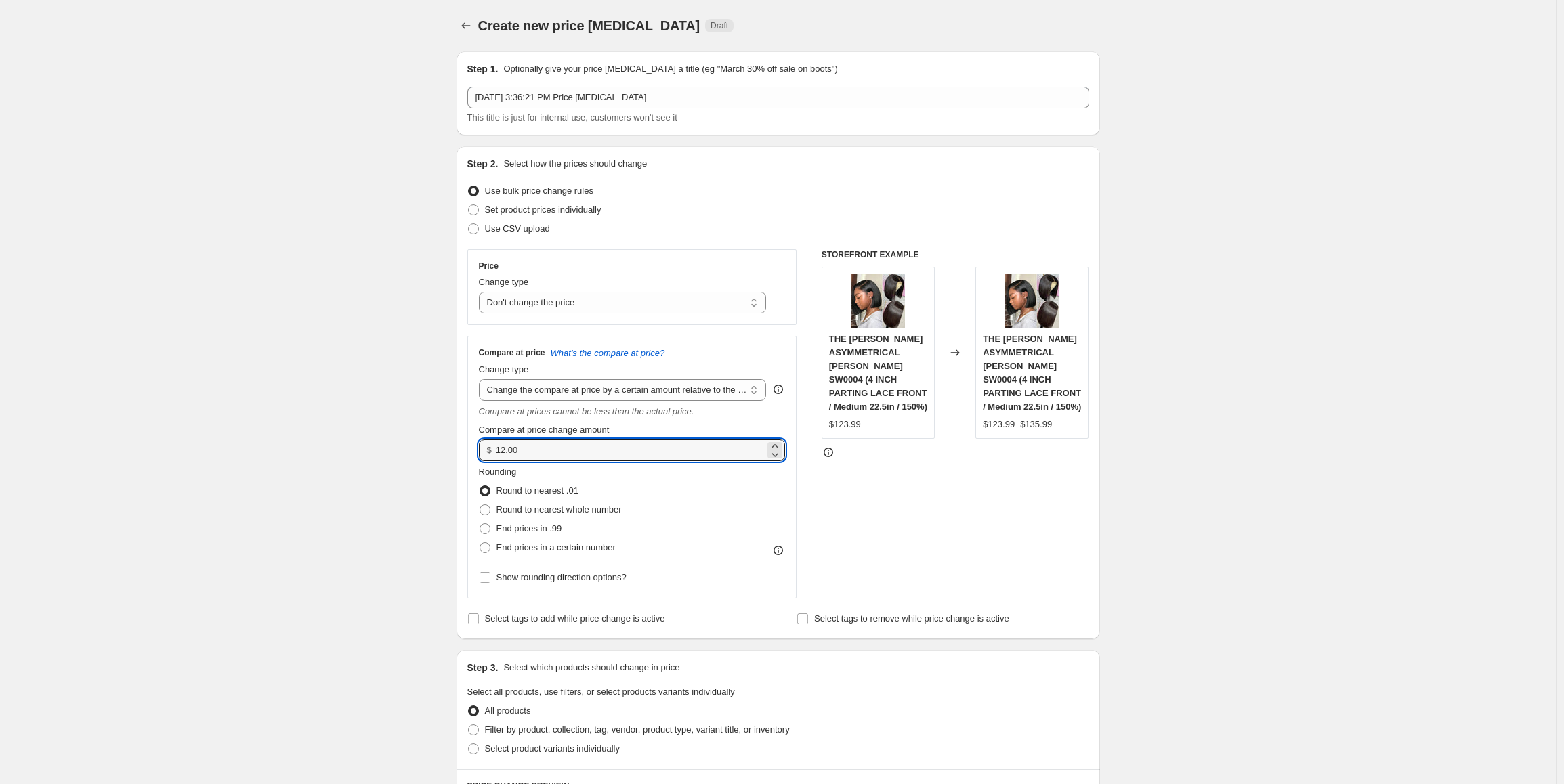
click at [471, 457] on div "Compare at price What's the compare at price? Change type Change the compare at…" at bounding box center [633, 466] width 330 height 263
click at [642, 388] on select "Change the compare at price to the current price (sale) Change the compare at p…" at bounding box center [623, 390] width 288 height 22
select select "pp"
click at [482, 379] on select "Change the compare at price to the current price (sale) Change the compare at p…" at bounding box center [623, 390] width 288 height 22
click at [477, 450] on div "Compare at price What's the compare at price? Change type Change the compare at…" at bounding box center [633, 466] width 330 height 263
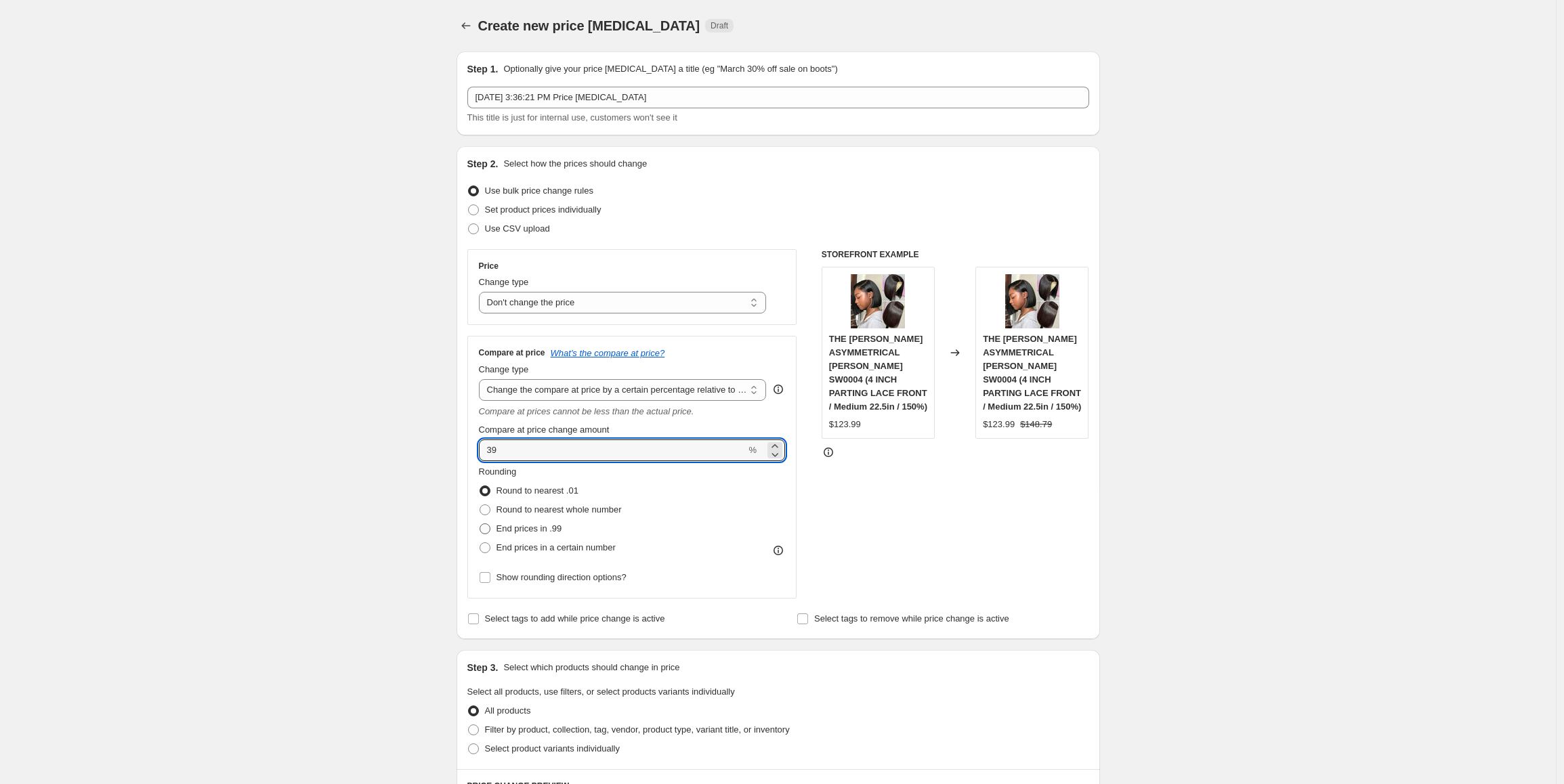
type input "39"
click at [529, 528] on span "End prices in .99" at bounding box center [529, 527] width 66 height 10
click at [480, 524] on input "End prices in .99" at bounding box center [479, 523] width 1 height 1
radio input "true"
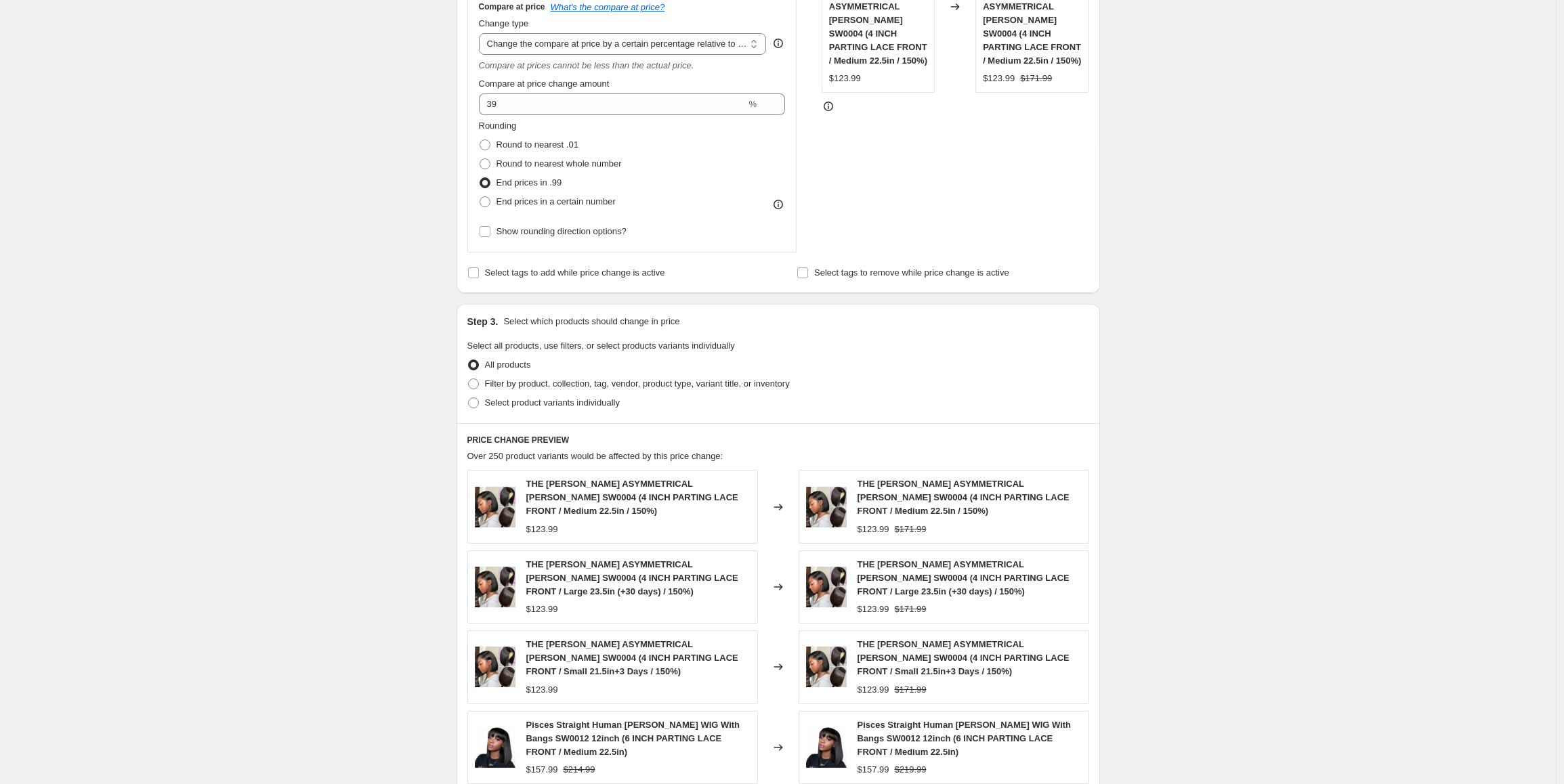
scroll to position [406, 0]
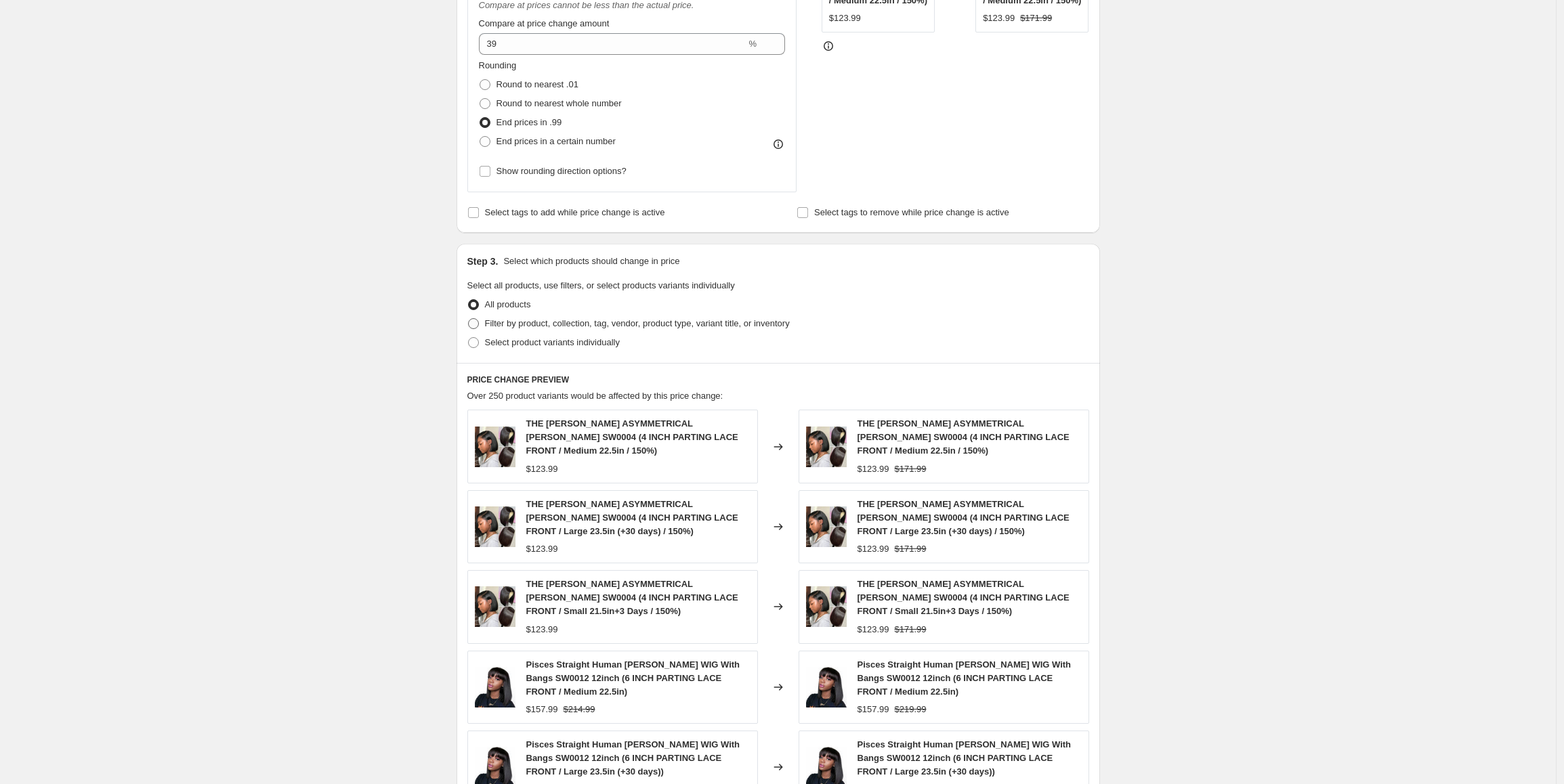
drag, startPoint x: 711, startPoint y: 315, endPoint x: 714, endPoint y: 322, distance: 7.6
click at [712, 316] on label "Filter by product, collection, tag, vendor, product type, variant title, or inv…" at bounding box center [628, 323] width 322 height 19
click at [468, 318] on input "Filter by product, collection, tag, vendor, product type, variant title, or inv…" at bounding box center [468, 318] width 1 height 1
radio input "true"
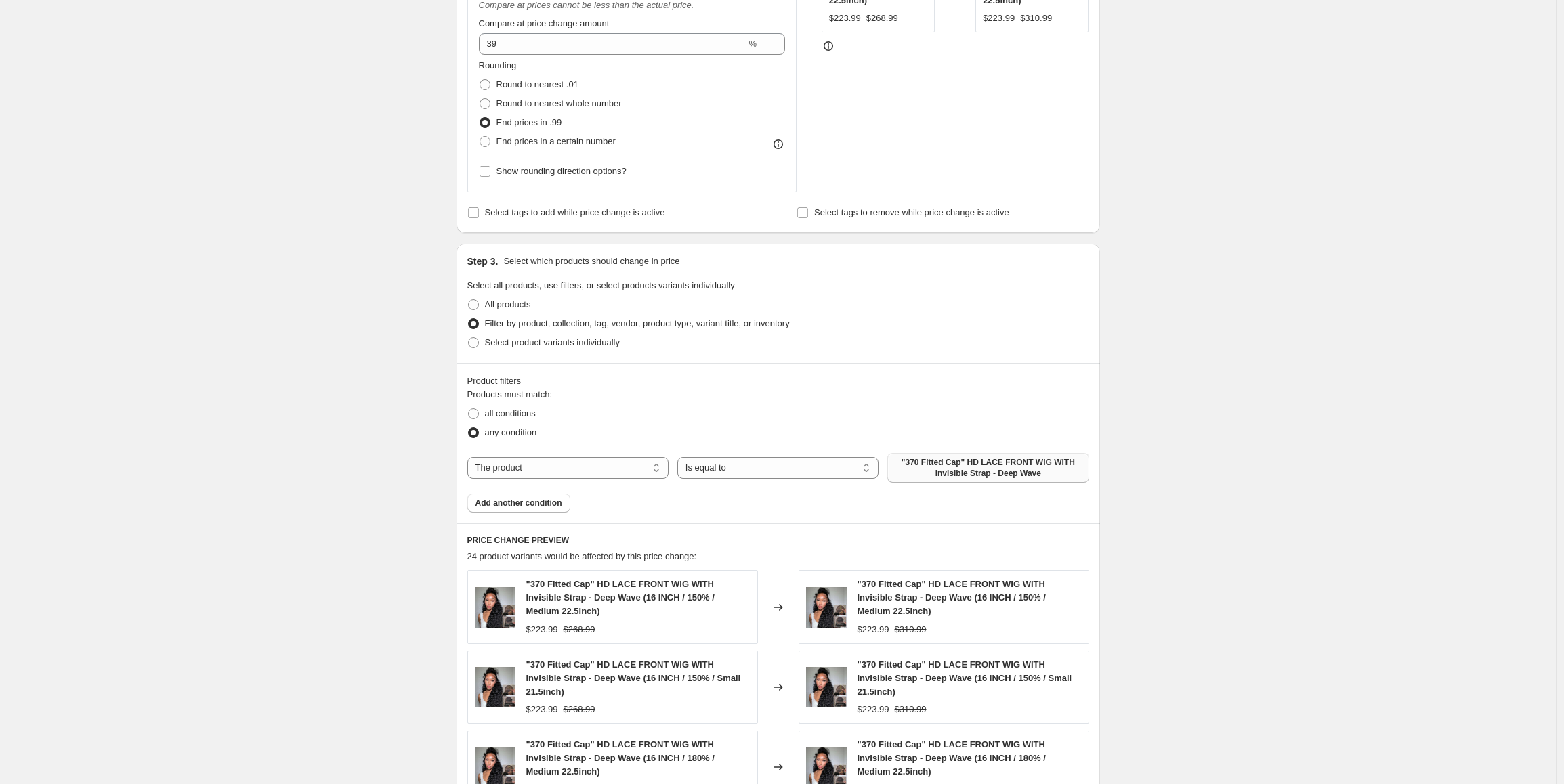
click at [965, 469] on span ""370 Fitted Cap" HD LACE FRONT WIG WITH Invisible Strap - Deep Wave" at bounding box center [988, 467] width 185 height 22
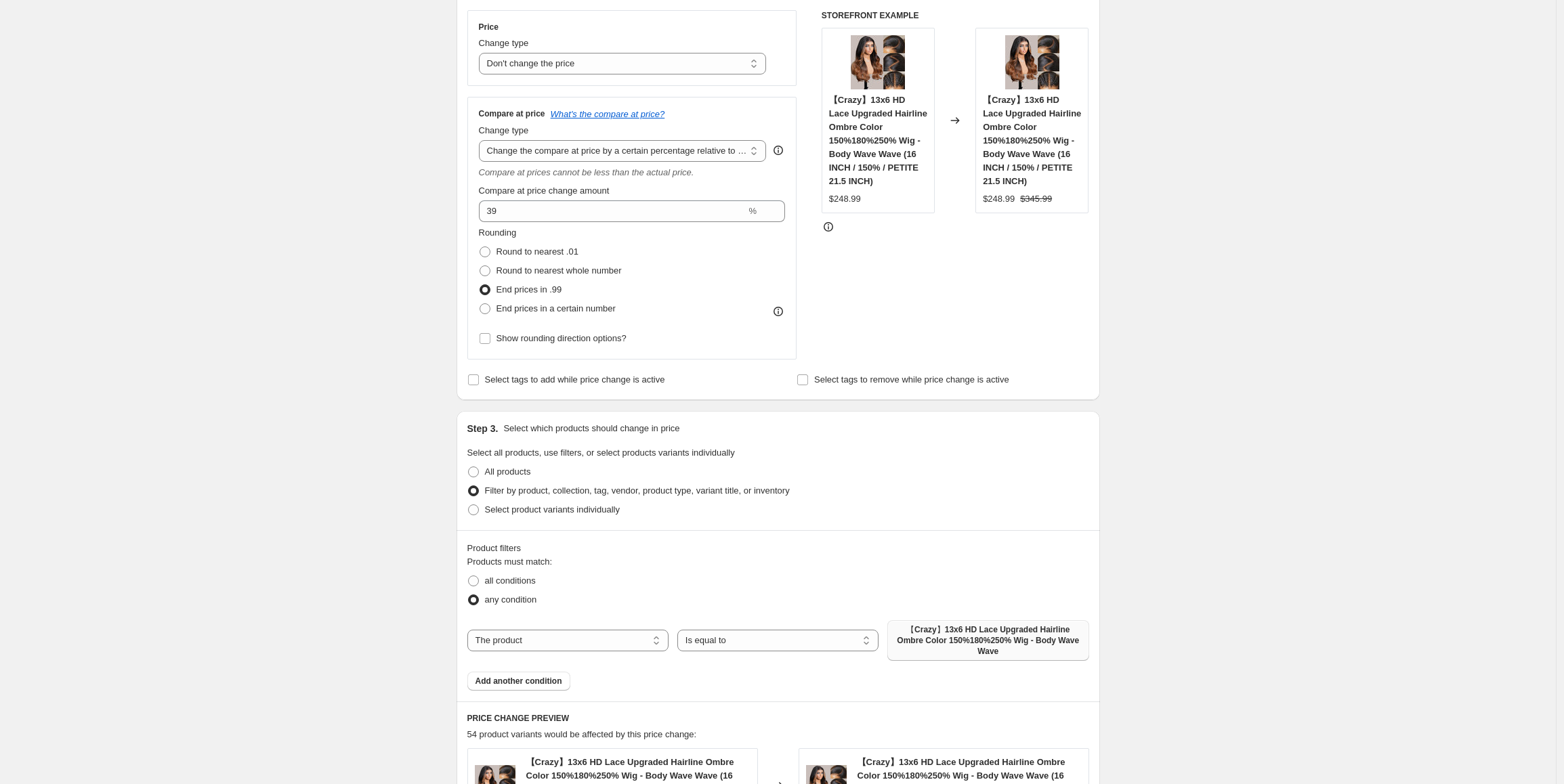
scroll to position [135, 0]
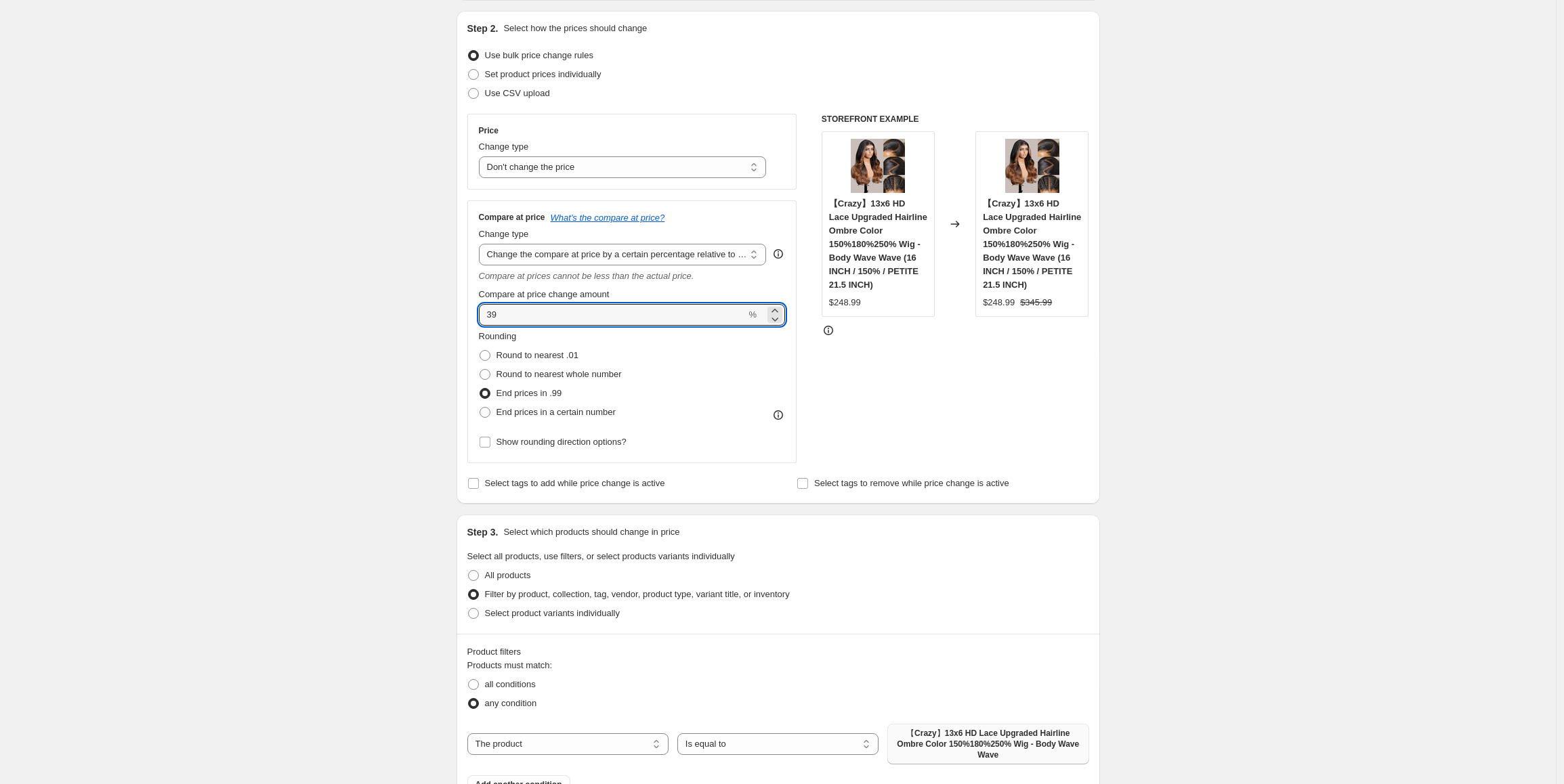
drag, startPoint x: 507, startPoint y: 318, endPoint x: 481, endPoint y: 318, distance: 26.0
click at [481, 318] on div "Compare at price What's the compare at price? Change type Change the compare at…" at bounding box center [633, 331] width 330 height 263
click at [333, 416] on div "Create new price change job. This page is ready Create new price change job Dra…" at bounding box center [778, 680] width 1556 height 1632
drag, startPoint x: 468, startPoint y: 315, endPoint x: 424, endPoint y: 315, distance: 44.0
click at [424, 315] on div "Create new price change job. This page is ready Create new price change job Dra…" at bounding box center [778, 680] width 1556 height 1632
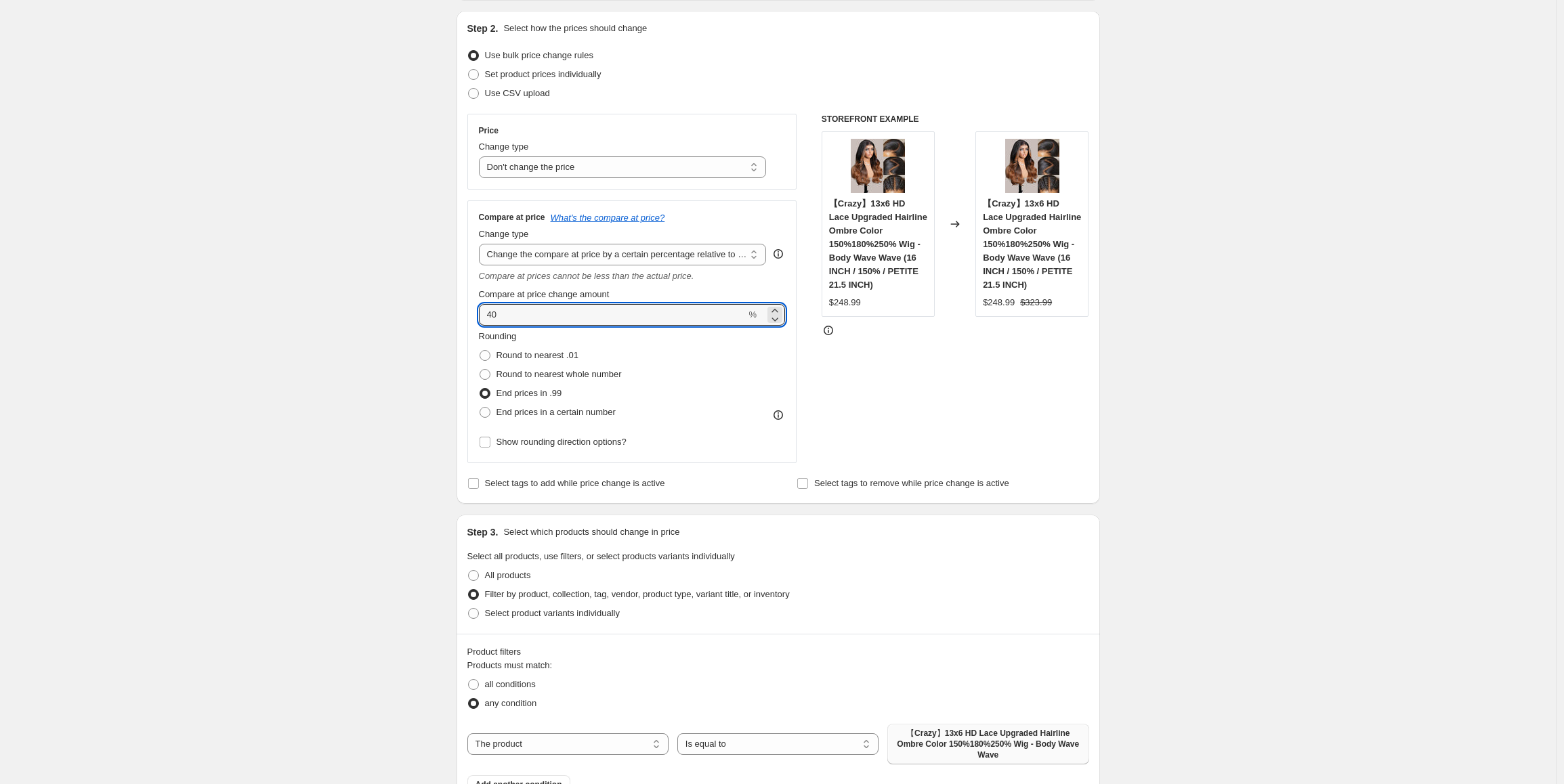
type input "40"
drag, startPoint x: 272, startPoint y: 474, endPoint x: 593, endPoint y: 475, distance: 321.0
click at [273, 474] on div "Create new price change job. This page is ready Create new price change job Dra…" at bounding box center [778, 680] width 1556 height 1632
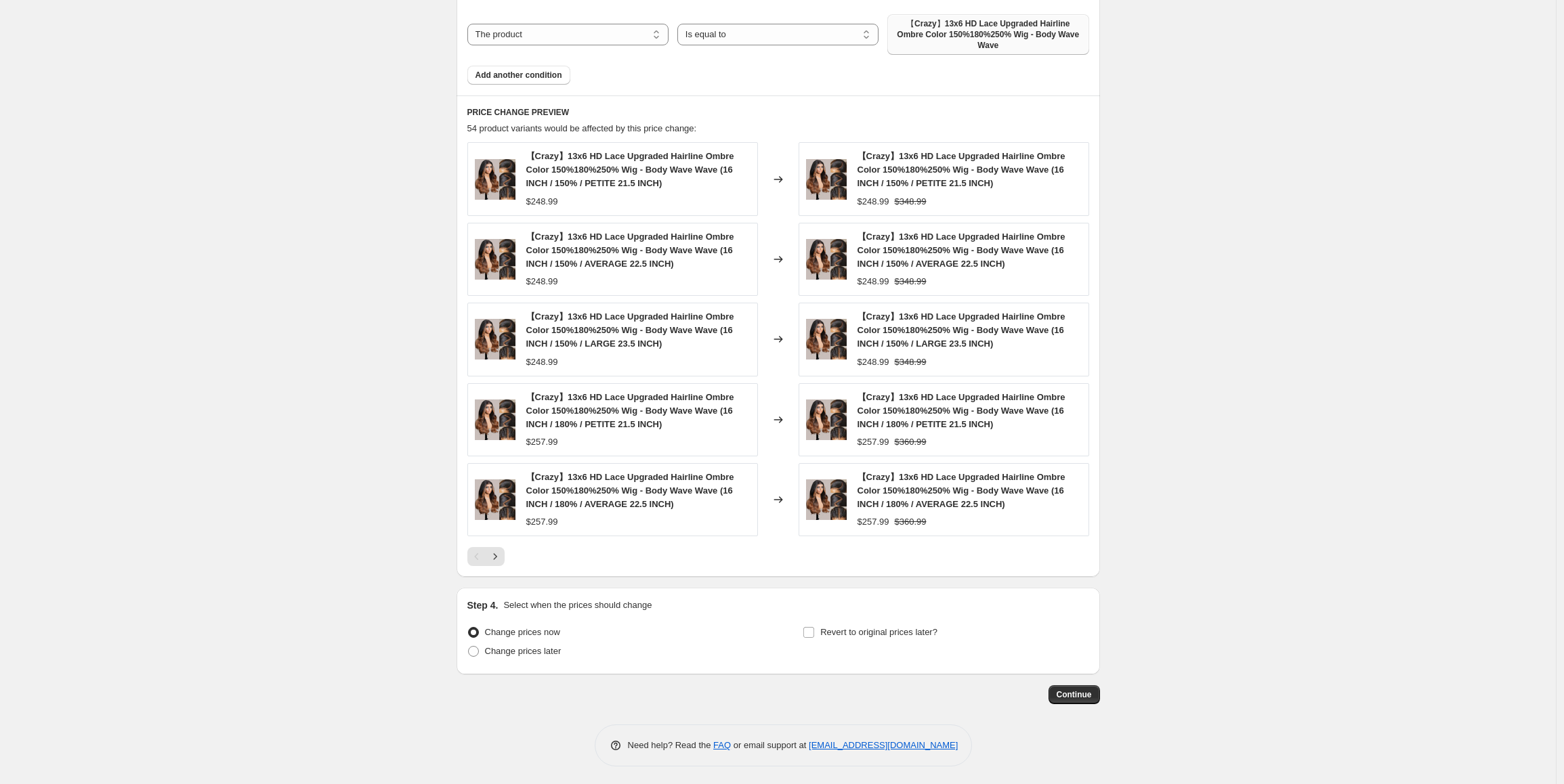
scroll to position [848, 0]
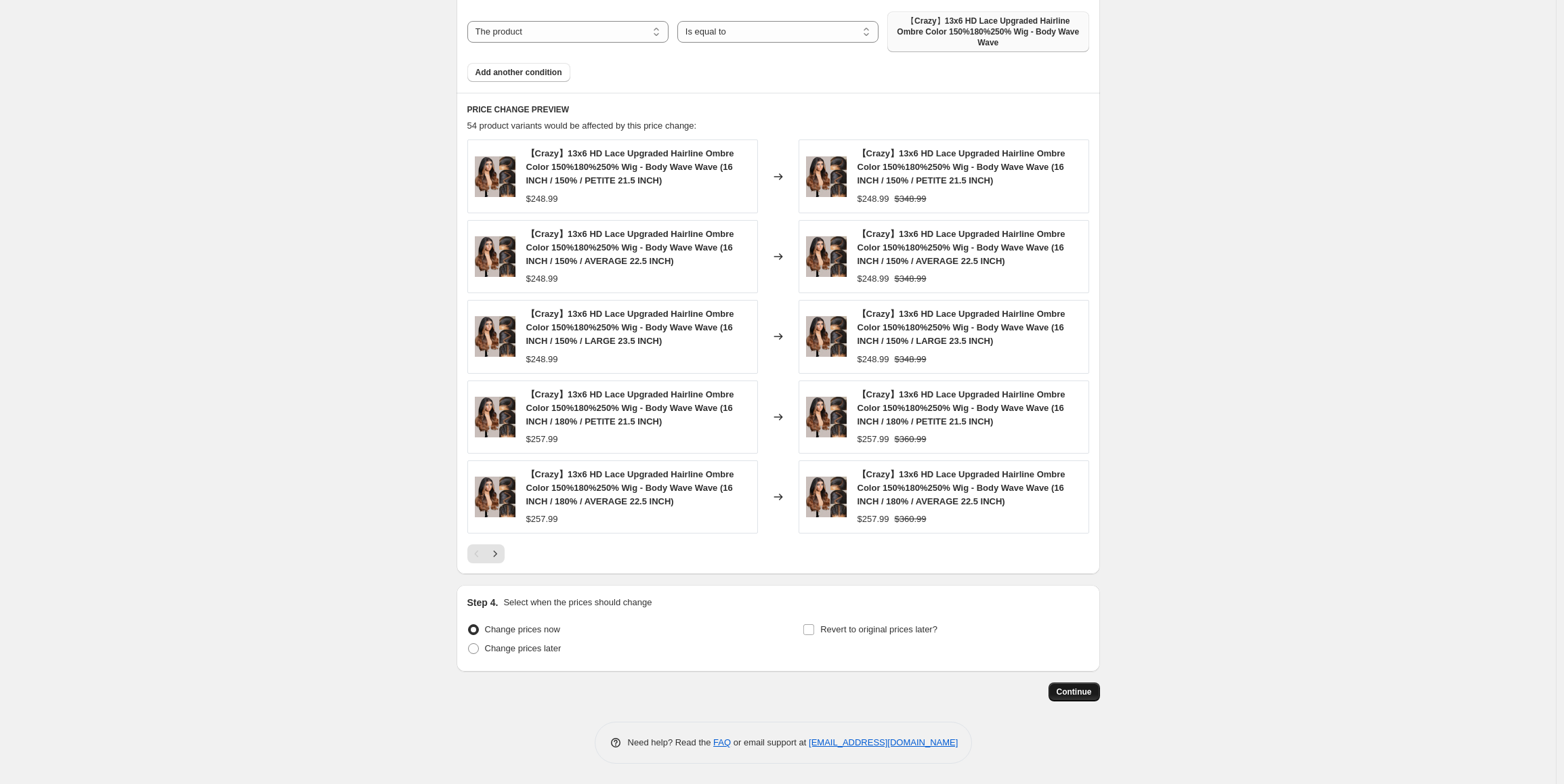
click at [1076, 691] on span "Continue" at bounding box center [1073, 692] width 35 height 11
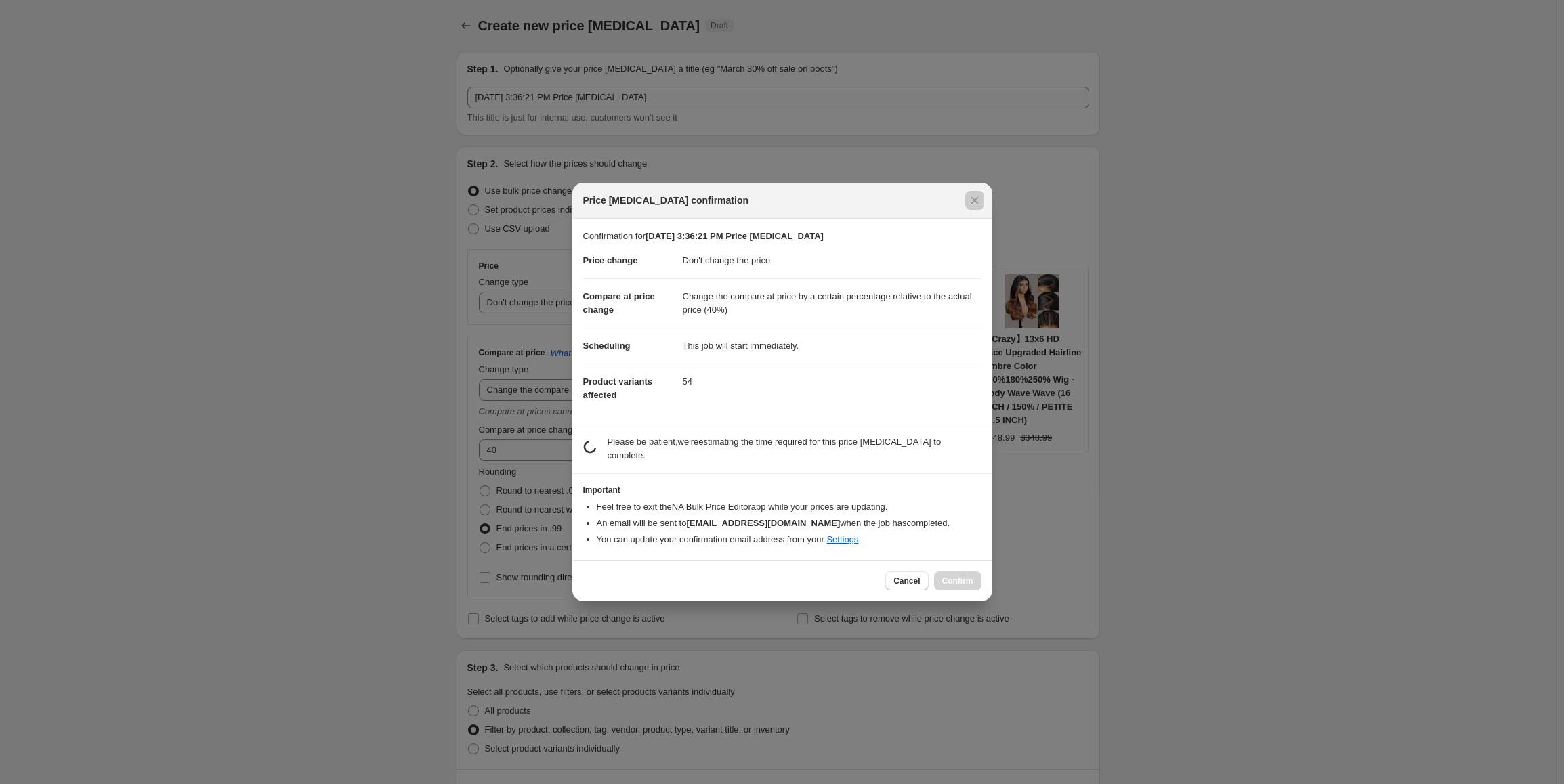
click at [1076, 691] on div at bounding box center [782, 392] width 1564 height 784
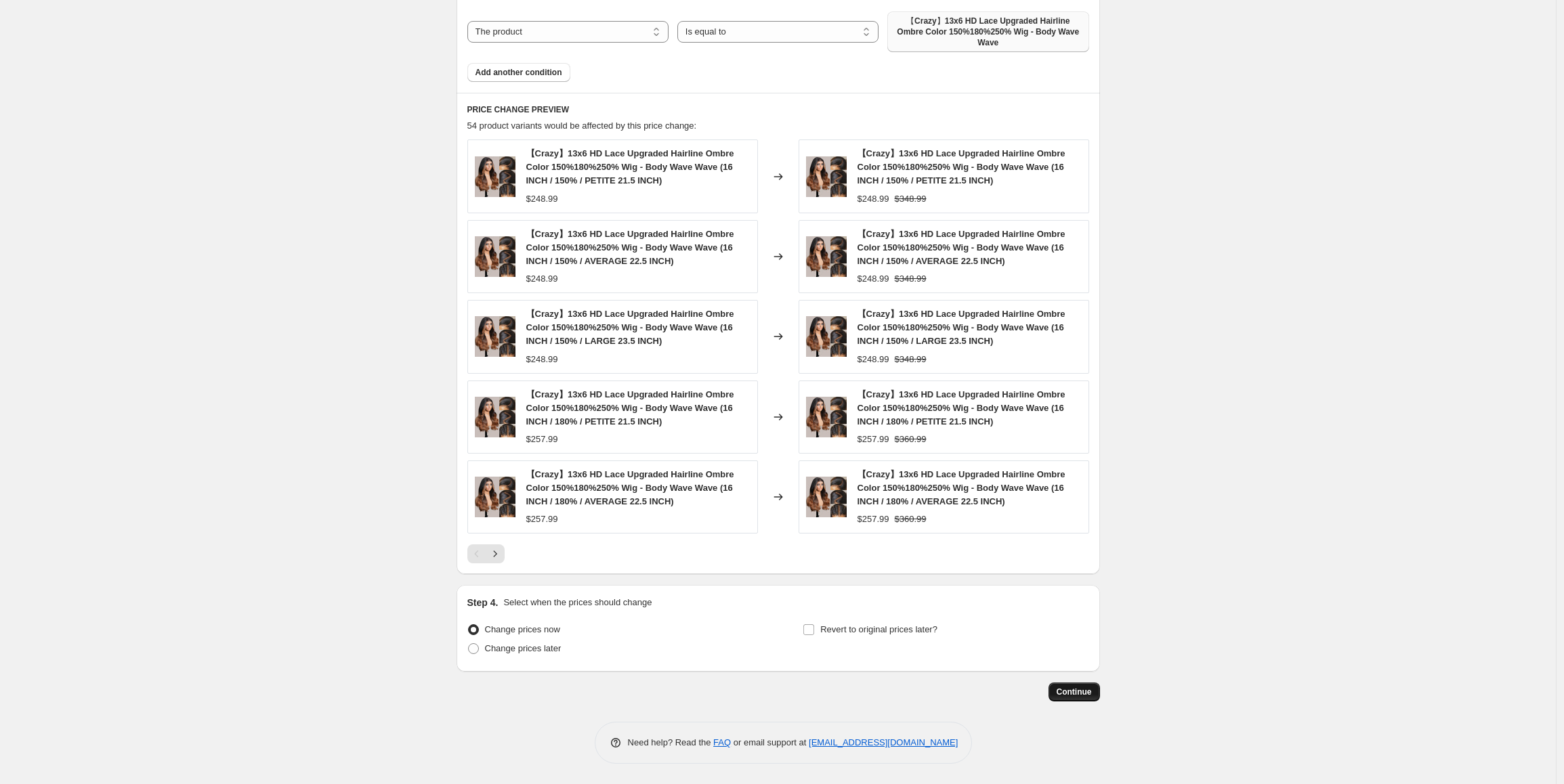
click at [1079, 693] on span "Continue" at bounding box center [1073, 692] width 35 height 11
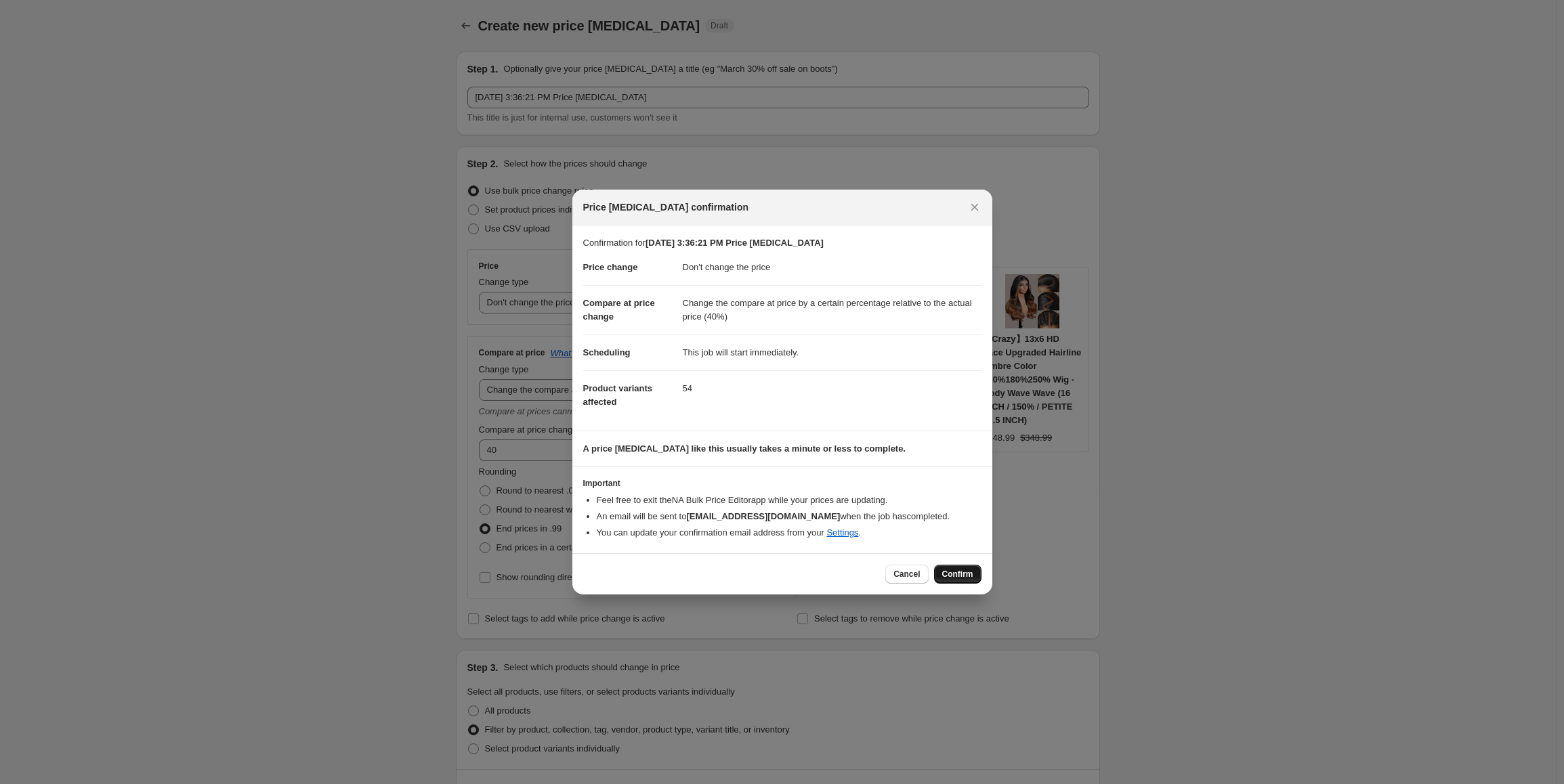
click at [959, 574] on span "Confirm" at bounding box center [957, 574] width 31 height 11
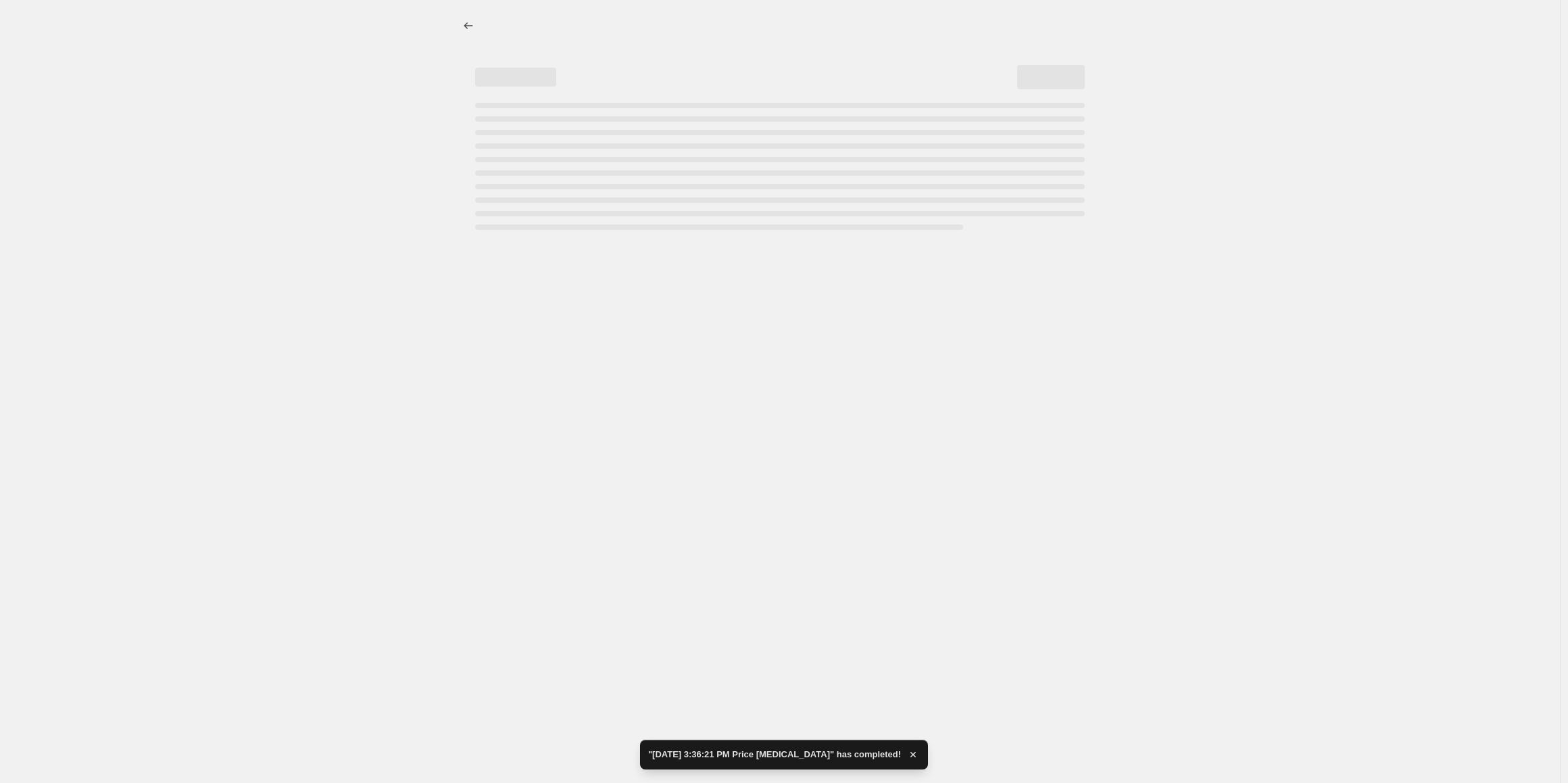
select select "no_change"
select select "pp"
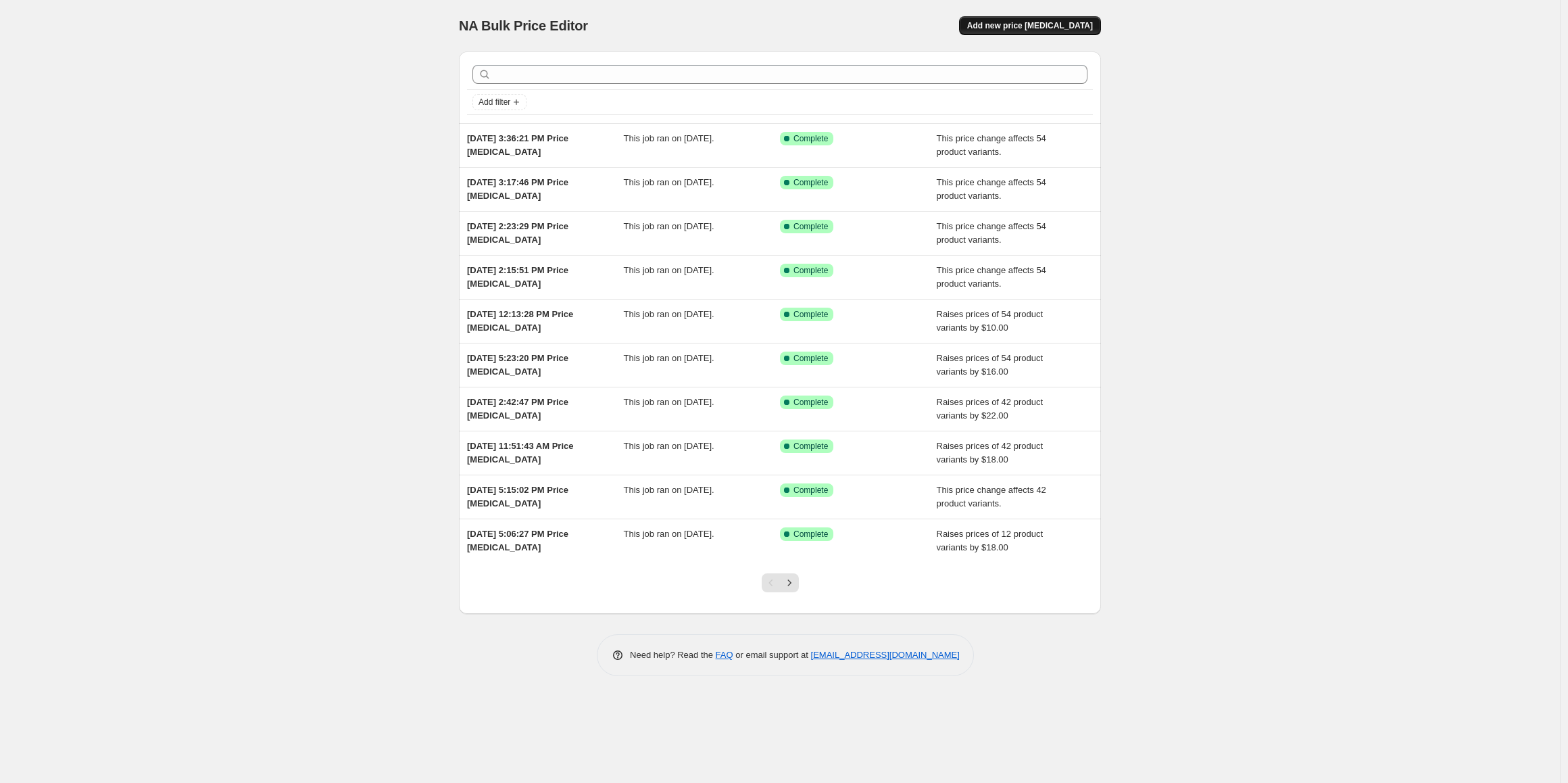
click at [1046, 29] on span "Add new price [MEDICAL_DATA]" at bounding box center [1030, 26] width 125 height 11
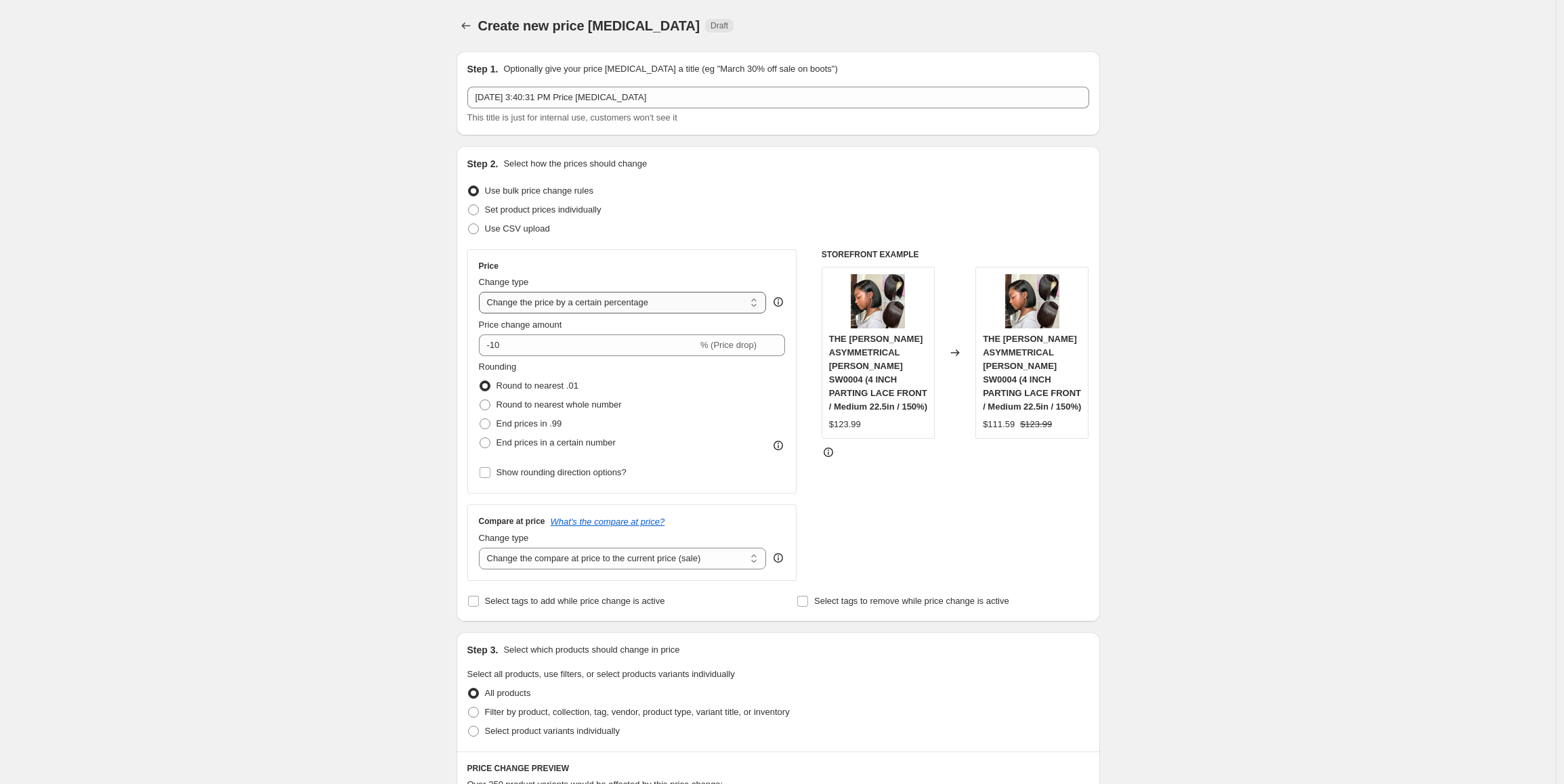
click at [567, 302] on select "Change the price to a certain amount Change the price by a certain amount Chang…" at bounding box center [623, 302] width 288 height 22
click at [482, 292] on select "Change the price to a certain amount Change the price by a certain amount Chang…" at bounding box center [623, 302] width 288 height 22
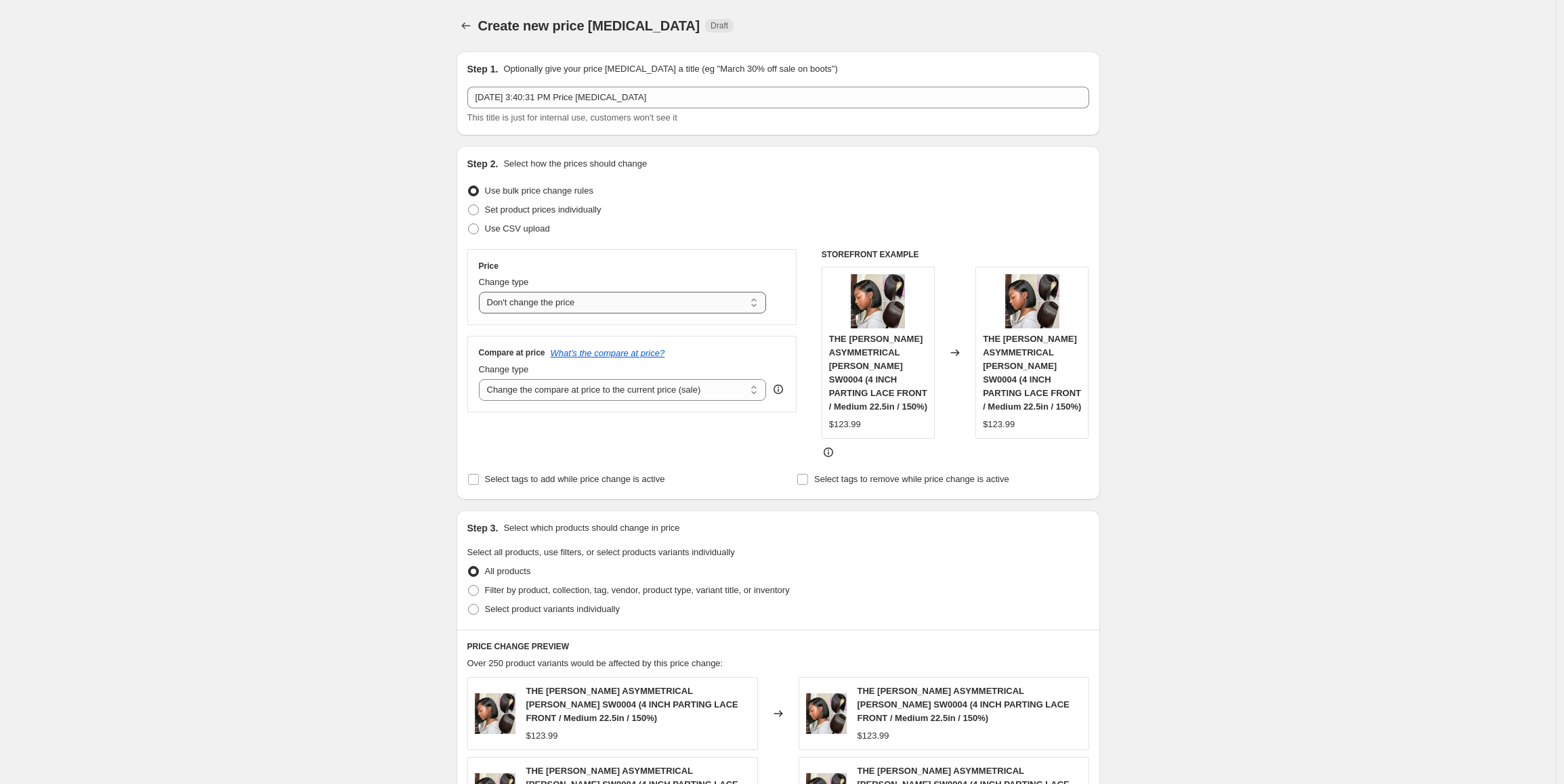
click at [576, 305] on select "Change the price to a certain amount Change the price by a certain amount Chang…" at bounding box center [623, 302] width 288 height 22
select select "by"
click at [482, 292] on select "Change the price to a certain amount Change the price by a certain amount Chang…" at bounding box center [623, 302] width 288 height 22
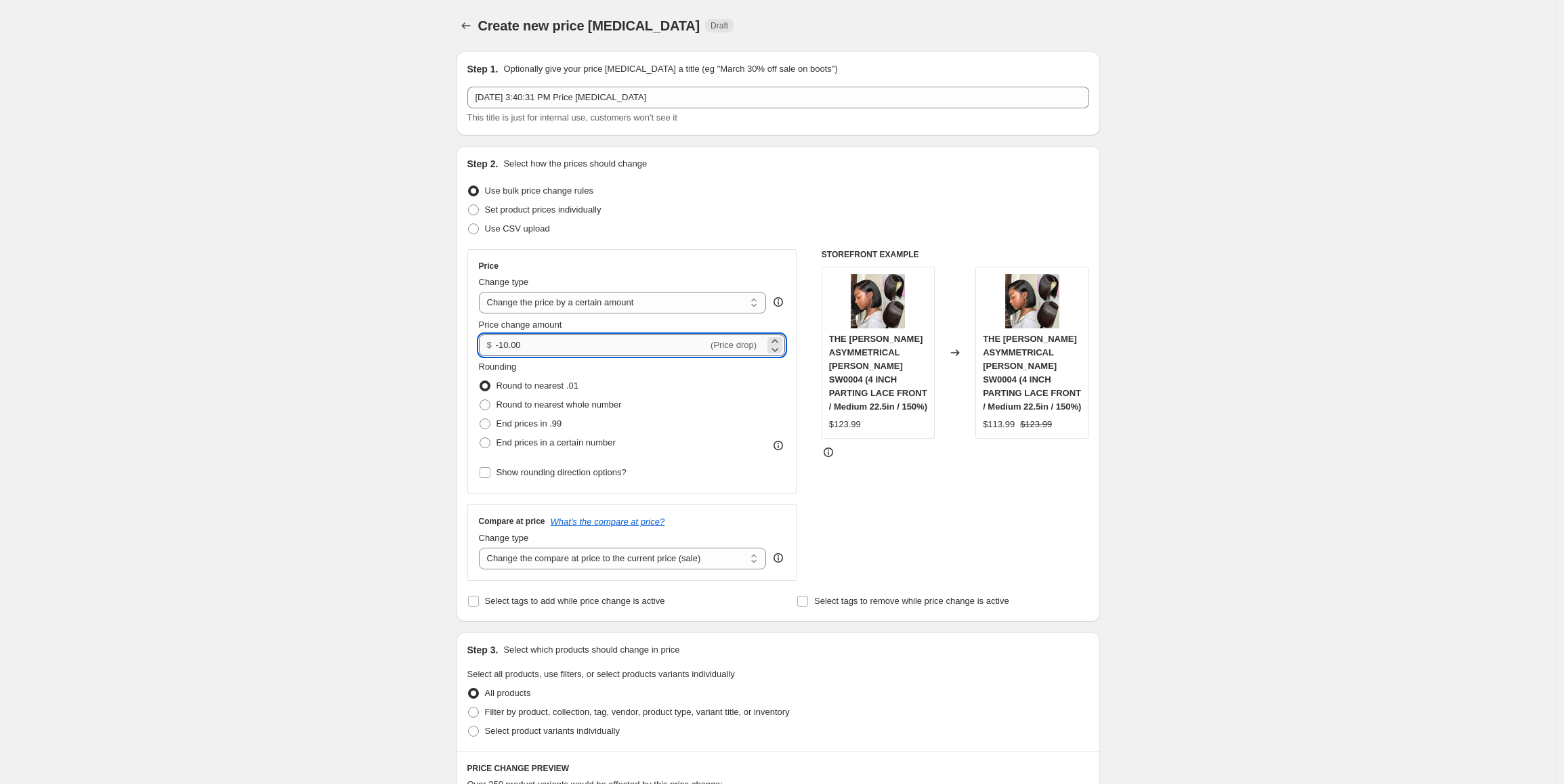
click at [558, 349] on input "-10.00" at bounding box center [601, 345] width 212 height 22
drag, startPoint x: 554, startPoint y: 349, endPoint x: 493, endPoint y: 349, distance: 61.0
click at [493, 349] on div "$ -10.00 (Price drop)" at bounding box center [633, 345] width 307 height 22
type input "10.00"
click at [537, 423] on span "End prices in .99" at bounding box center [529, 422] width 66 height 10
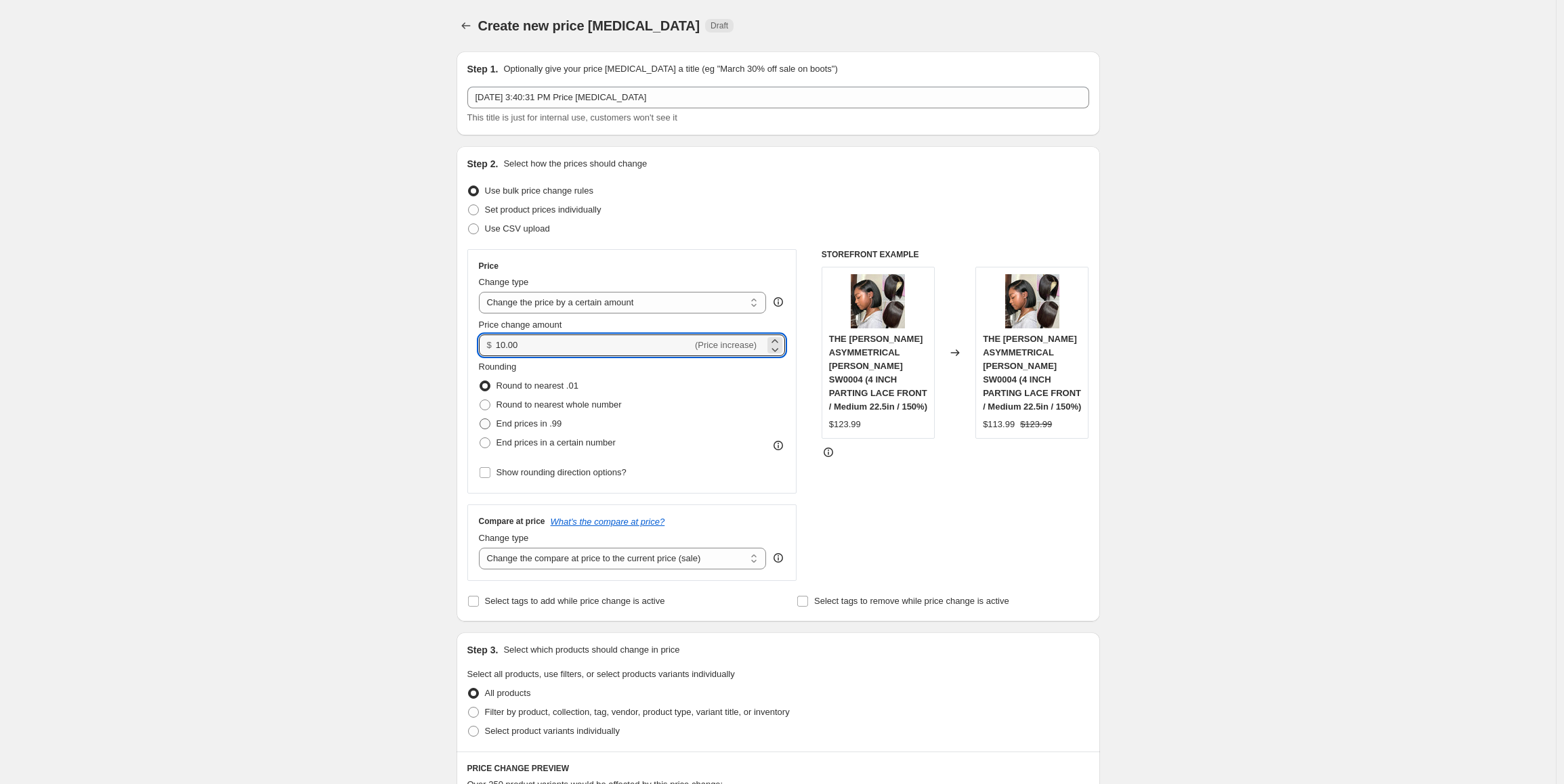
click at [480, 419] on input "End prices in .99" at bounding box center [479, 418] width 1 height 1
radio input "true"
click at [603, 559] on select "Change the compare at price to the current price (sale) Change the compare at p…" at bounding box center [623, 559] width 288 height 22
select select "by"
click at [482, 548] on select "Change the compare at price to the current price (sale) Change the compare at p…" at bounding box center [623, 559] width 288 height 22
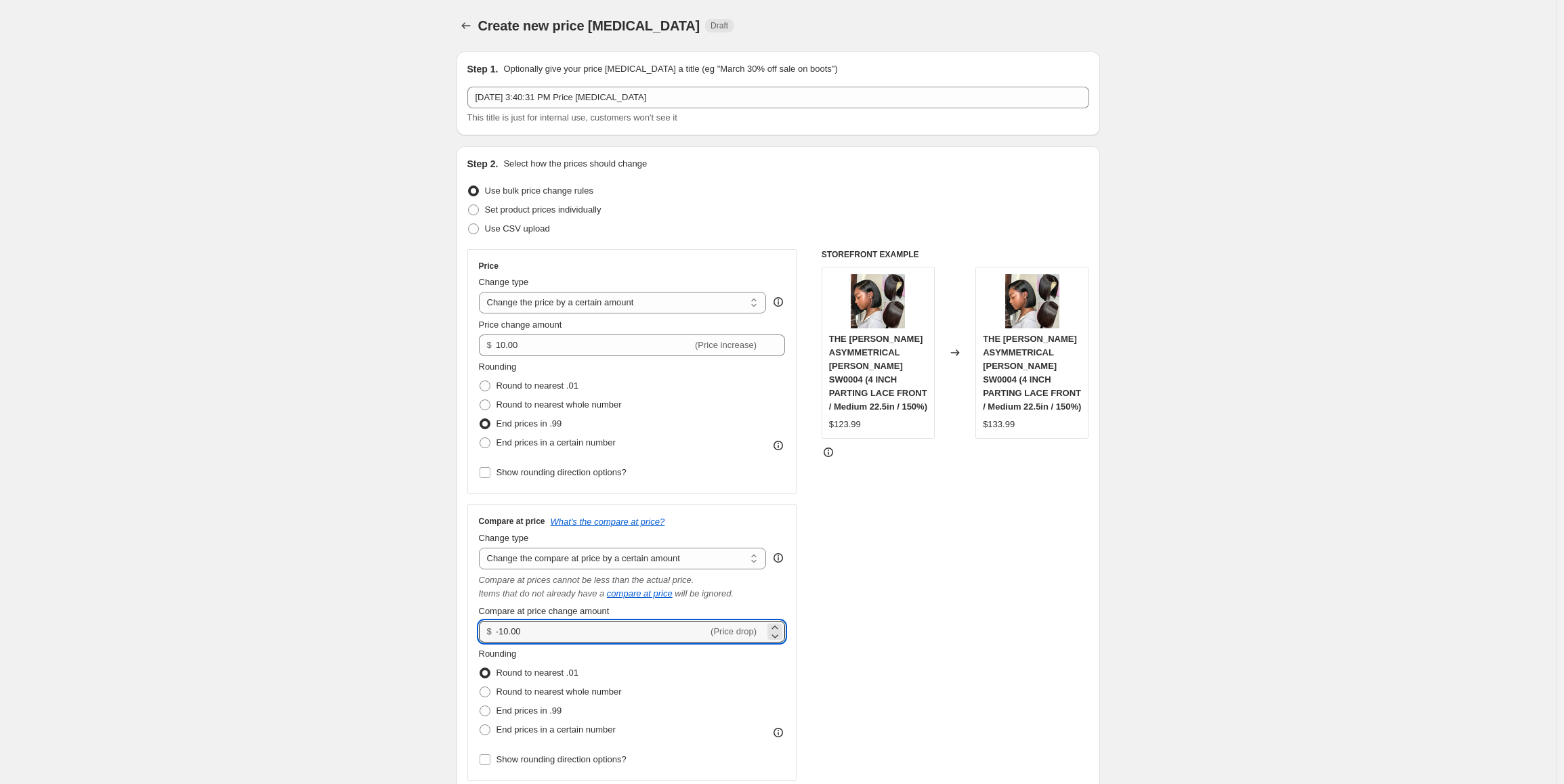
drag, startPoint x: 552, startPoint y: 634, endPoint x: 494, endPoint y: 634, distance: 58.0
click at [494, 634] on div "$ -10.00 (Price drop)" at bounding box center [633, 632] width 307 height 22
type input "15.00"
click at [562, 706] on span "End prices in .99" at bounding box center [529, 710] width 66 height 10
click at [480, 706] on input "End prices in .99" at bounding box center [479, 705] width 1 height 1
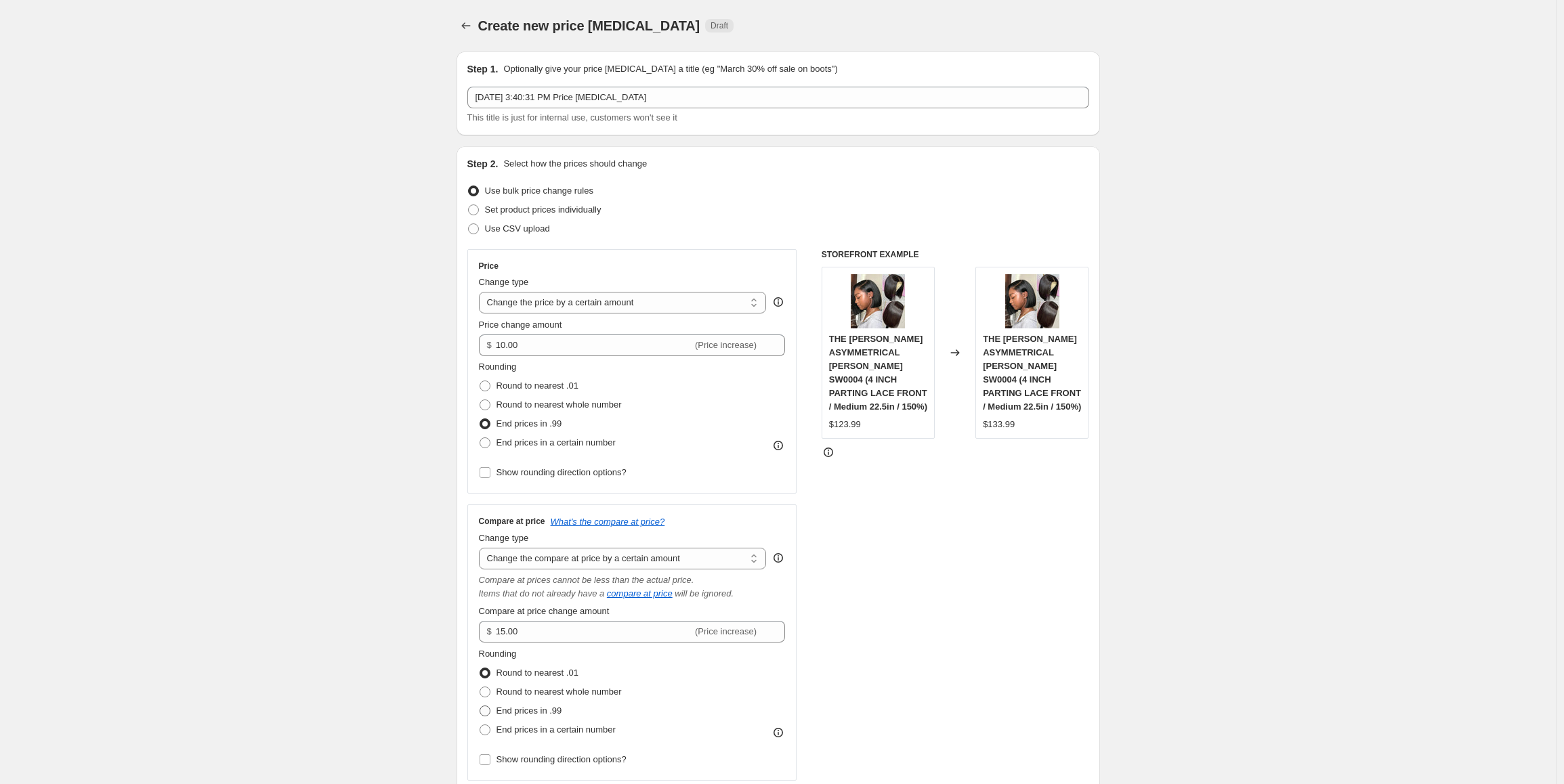
radio input "true"
drag, startPoint x: 1206, startPoint y: 597, endPoint x: 1214, endPoint y: 597, distance: 8.0
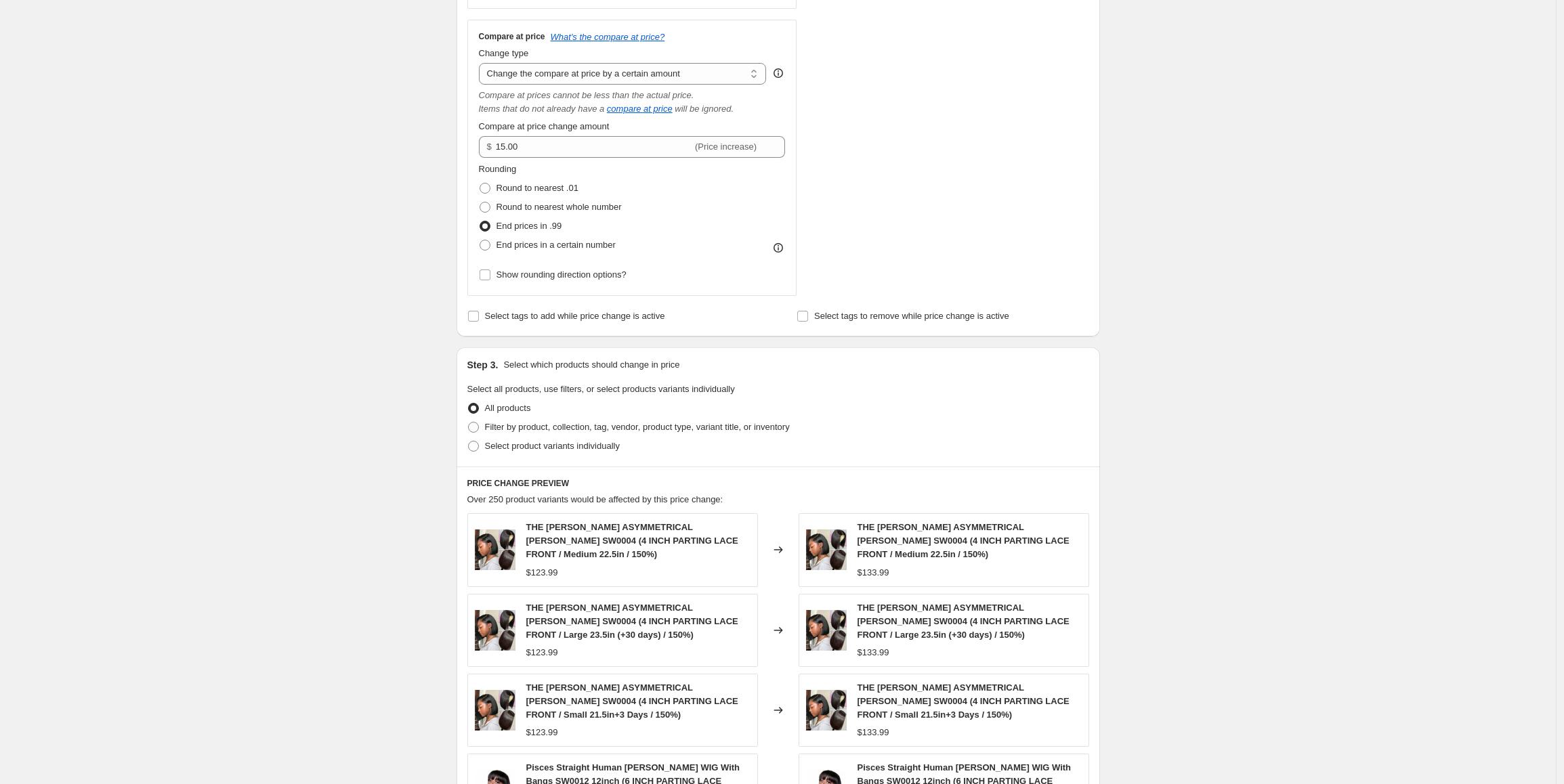
scroll to position [609, 0]
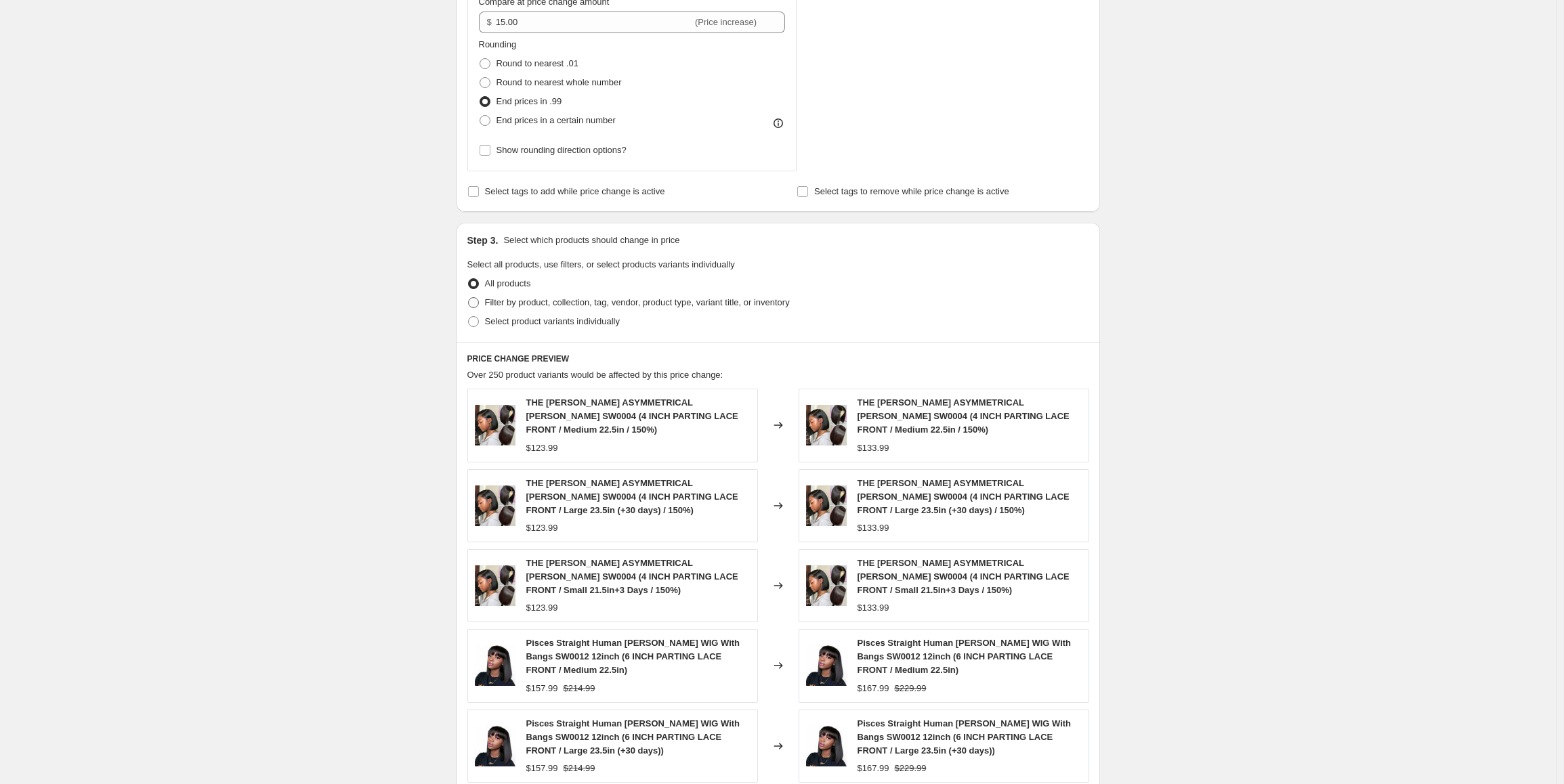
click at [711, 297] on span "Filter by product, collection, tag, vendor, product type, variant title, or inv…" at bounding box center [637, 301] width 305 height 10
click at [468, 297] on input "Filter by product, collection, tag, vendor, product type, variant title, or inv…" at bounding box center [468, 297] width 1 height 1
radio input "true"
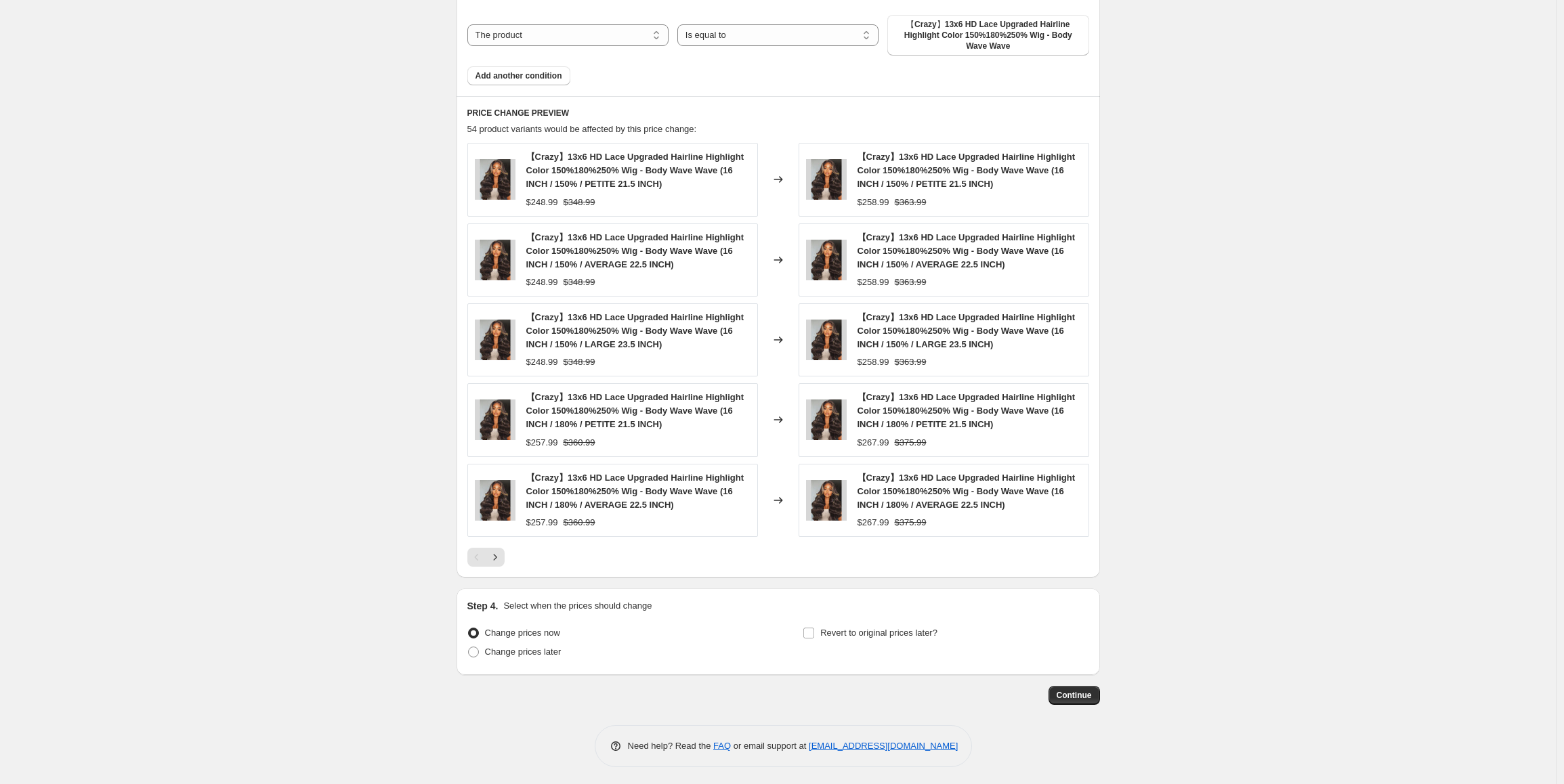
scroll to position [1030, 0]
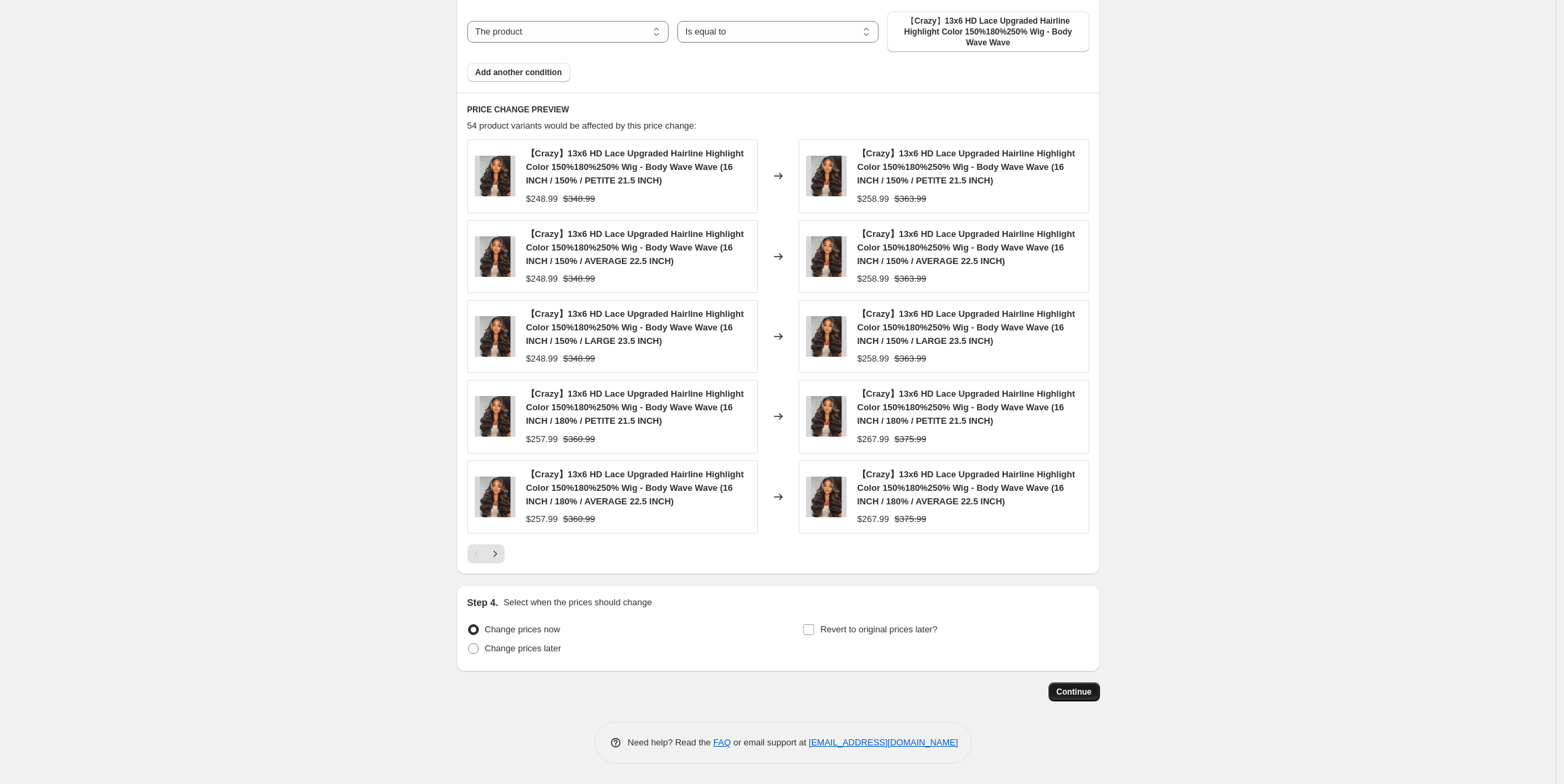
click at [1091, 696] on span "Continue" at bounding box center [1073, 692] width 35 height 11
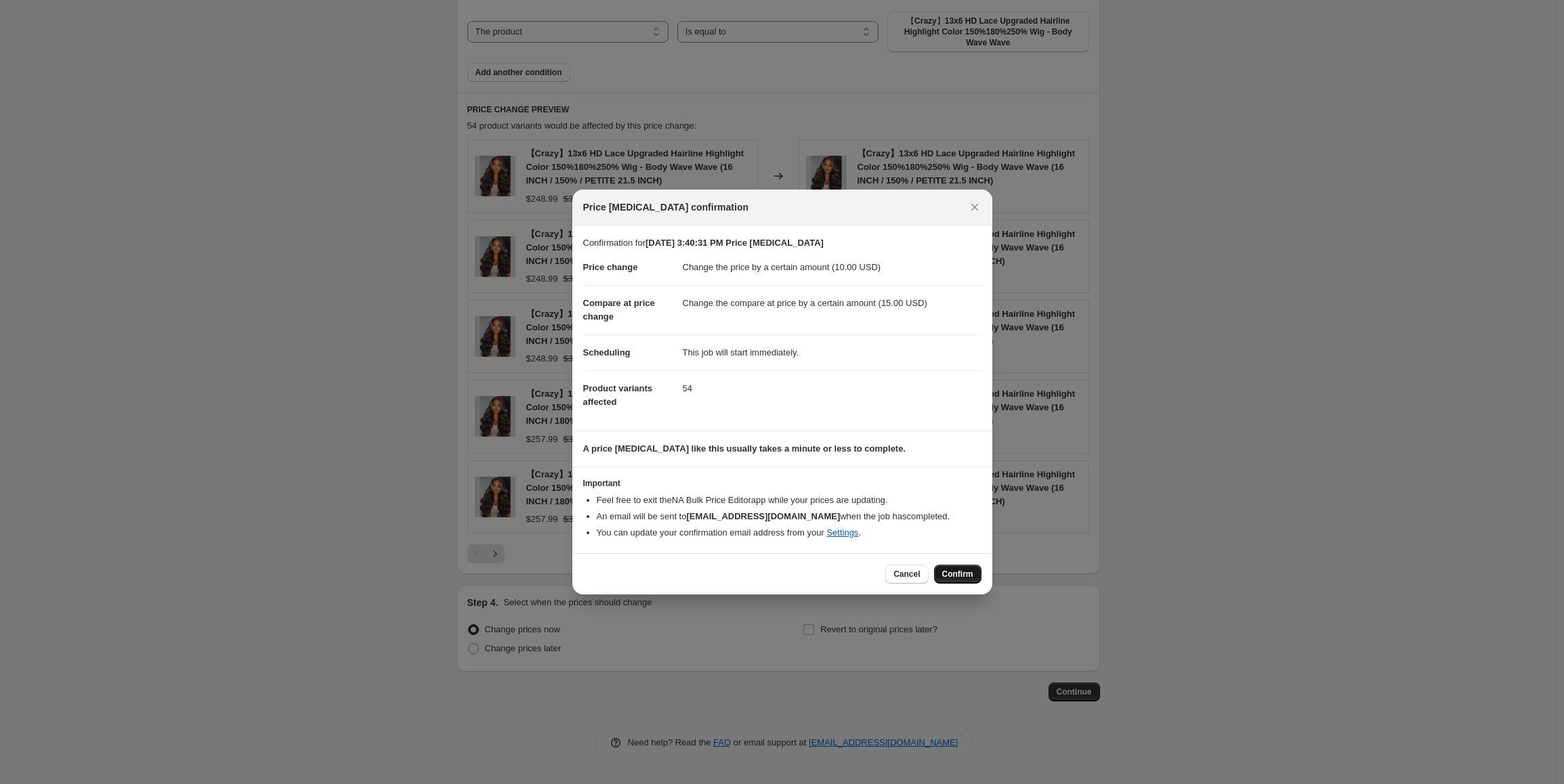
click at [950, 578] on span "Confirm" at bounding box center [957, 574] width 31 height 11
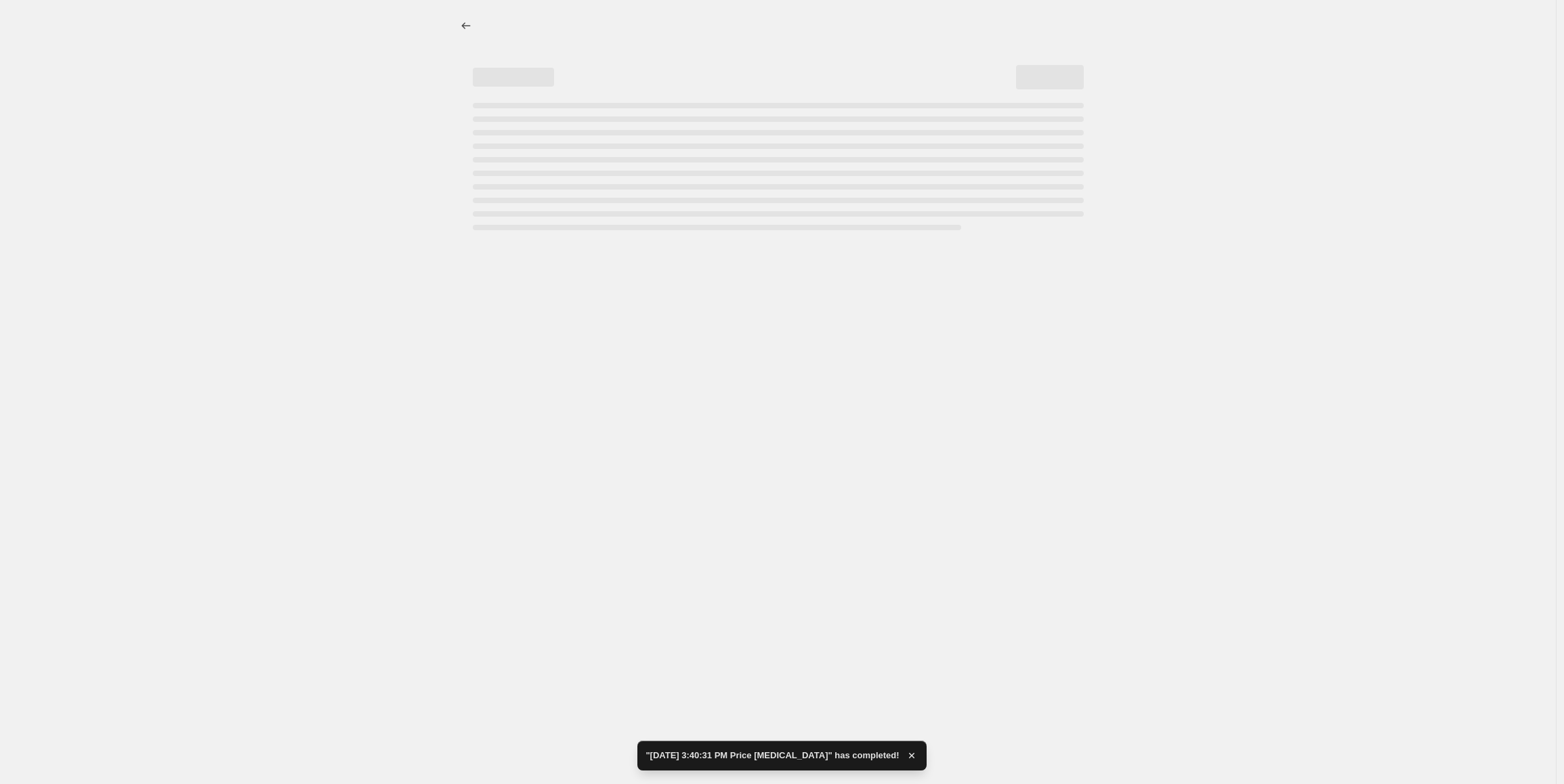
select select "by"
